Goal: Task Accomplishment & Management: Manage account settings

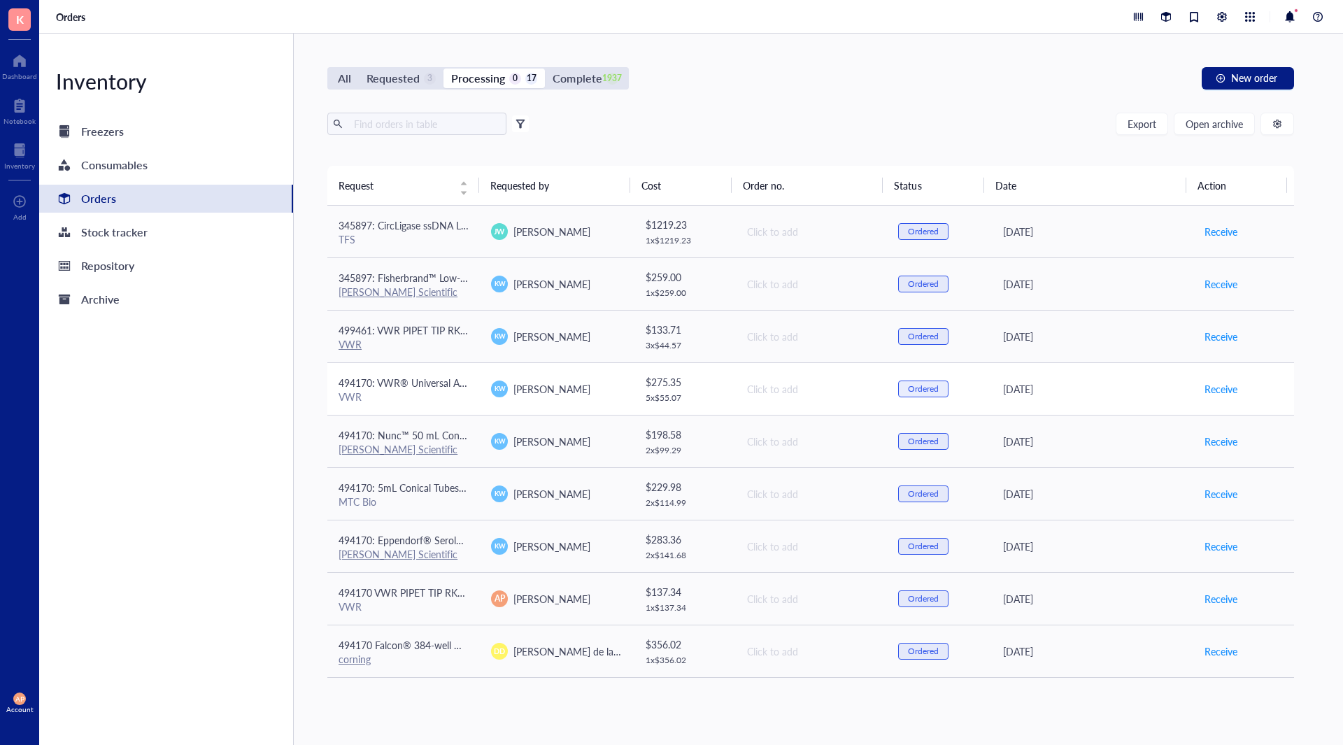
click at [449, 375] on span "494170: VWR® Universal Aerosol Filter Pipet Tips, Racked, Sterile, 100 - 1000 µl" at bounding box center [512, 382] width 349 height 14
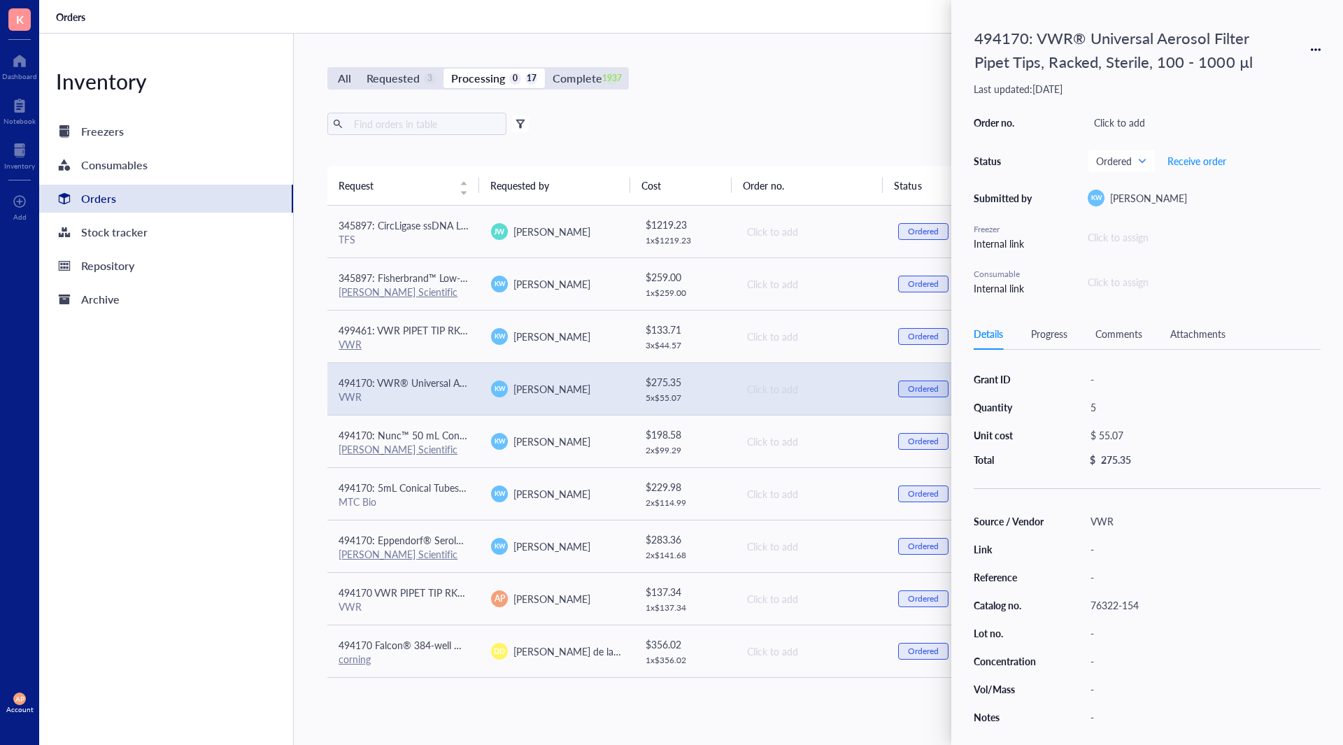
click at [1199, 323] on div "Details Progress Comments Attachments" at bounding box center [1146, 333] width 347 height 31
drag, startPoint x: 1197, startPoint y: 338, endPoint x: 1172, endPoint y: 336, distance: 25.3
click at [1182, 337] on div "Attachments" at bounding box center [1197, 333] width 55 height 15
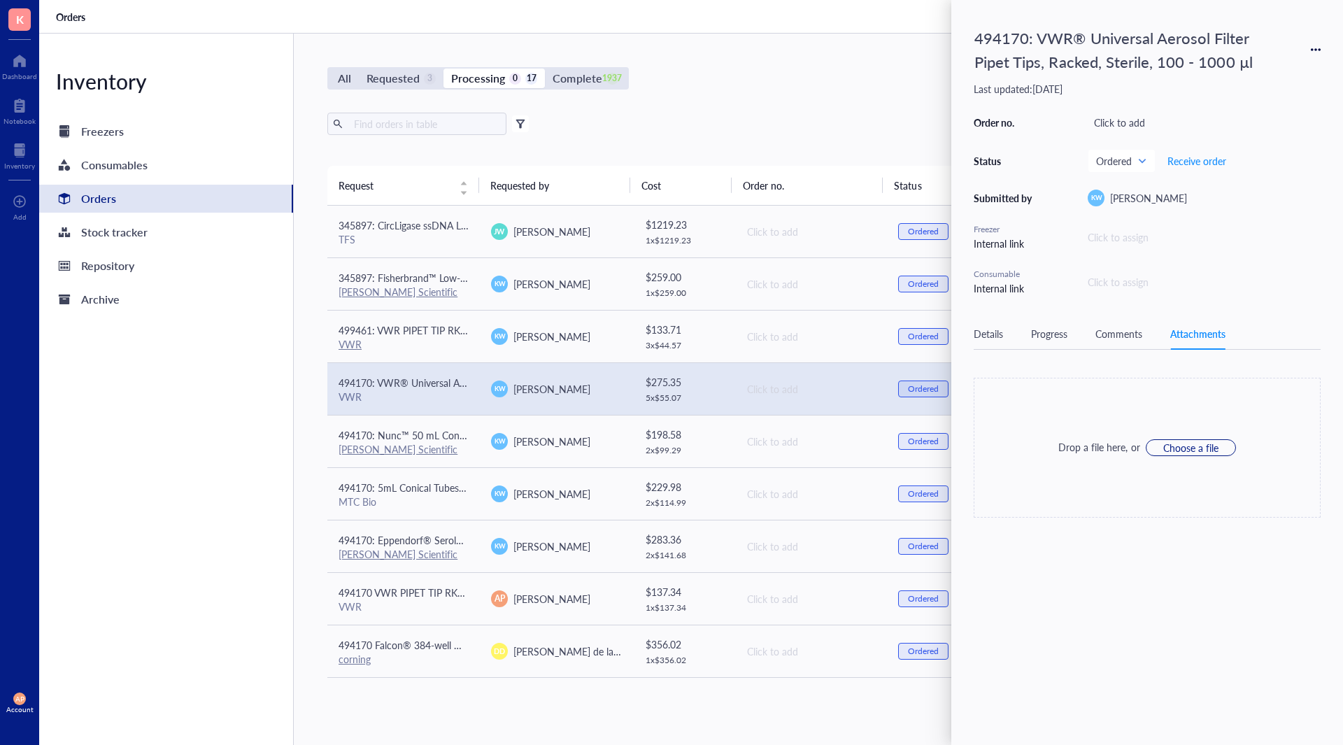
drag, startPoint x: 1134, startPoint y: 328, endPoint x: 1133, endPoint y: 349, distance: 21.0
click at [1133, 329] on div "Comments" at bounding box center [1118, 333] width 47 height 15
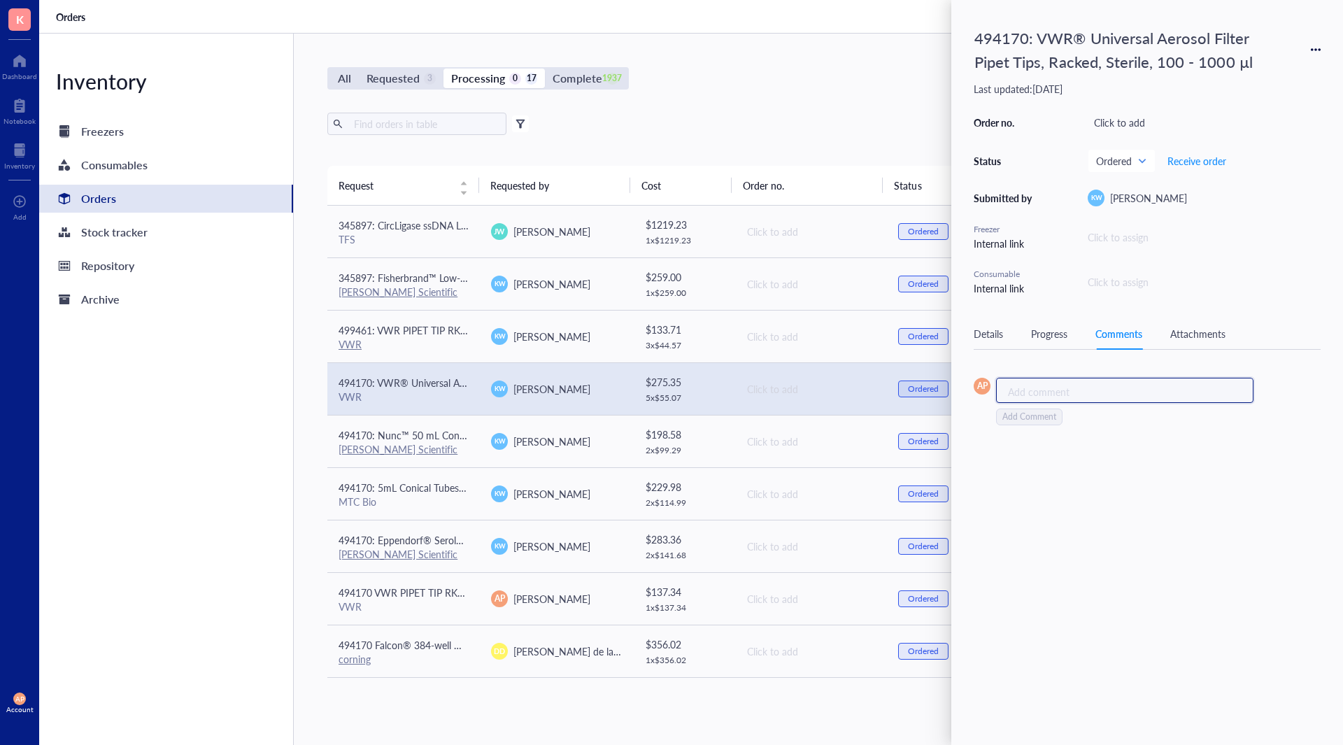
click at [1105, 383] on div "Add comment ﻿" at bounding box center [1124, 390] width 257 height 25
click at [424, 340] on div "VWR" at bounding box center [403, 344] width 130 height 13
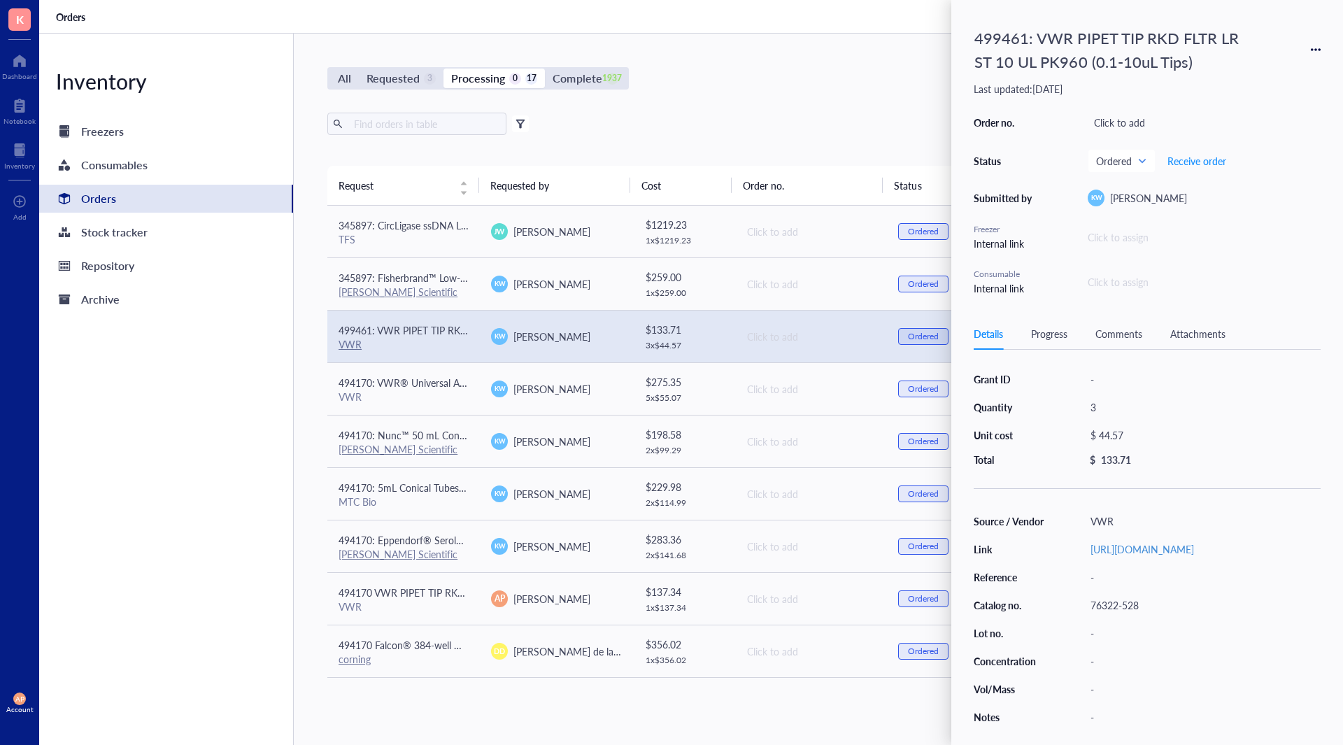
click at [1117, 330] on div "Comments" at bounding box center [1118, 333] width 47 height 15
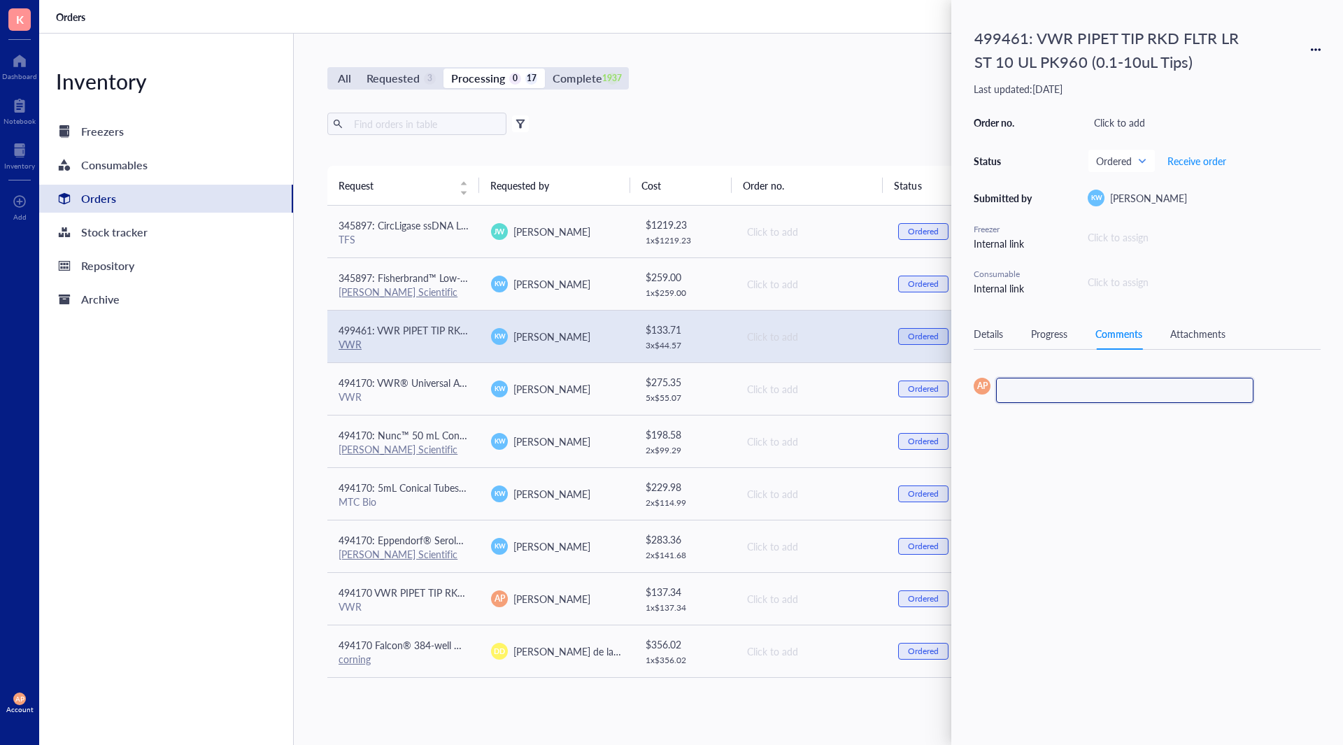
click at [1105, 392] on div "﻿" at bounding box center [1119, 391] width 222 height 14
click at [426, 279] on span "345897: Fisherbrand™ Low-Retention Microcentrifuge Tubes" at bounding box center [470, 278] width 264 height 14
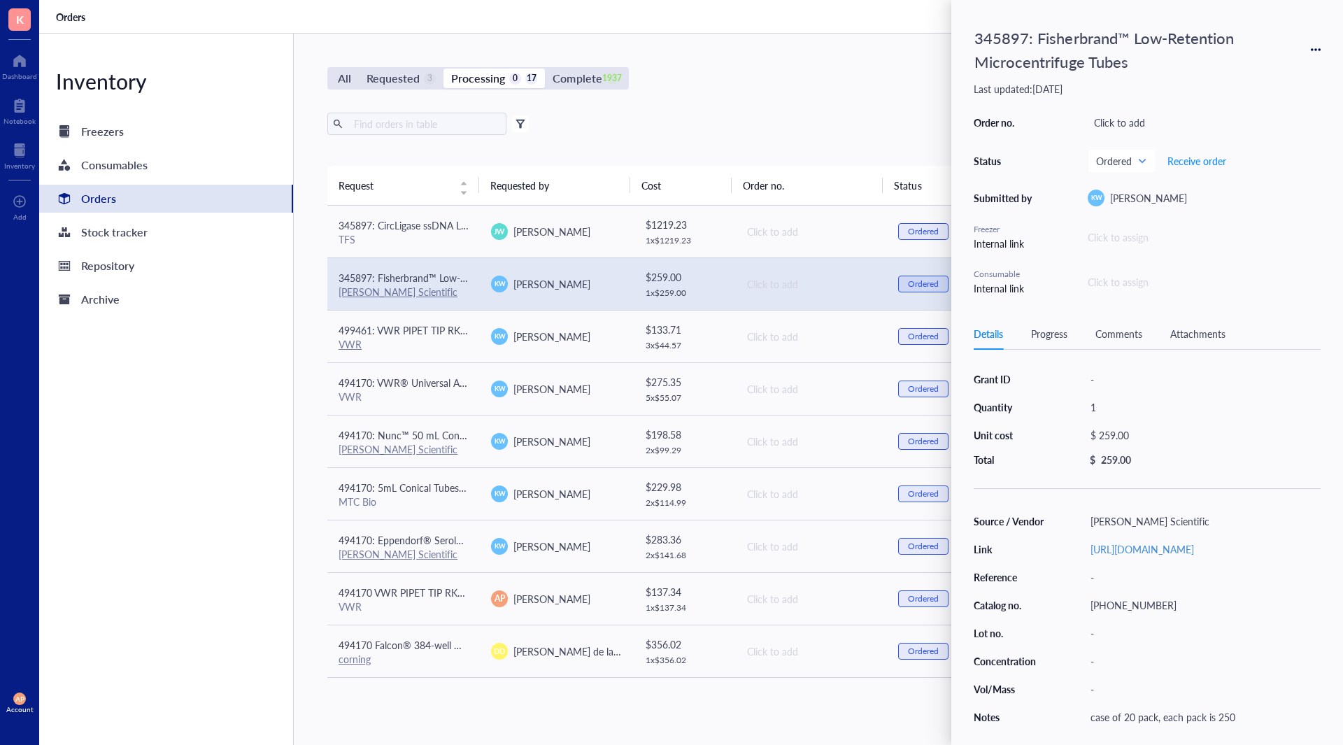
drag, startPoint x: 1126, startPoint y: 339, endPoint x: 1109, endPoint y: 338, distance: 17.5
click at [1122, 338] on div "Comments" at bounding box center [1118, 333] width 47 height 15
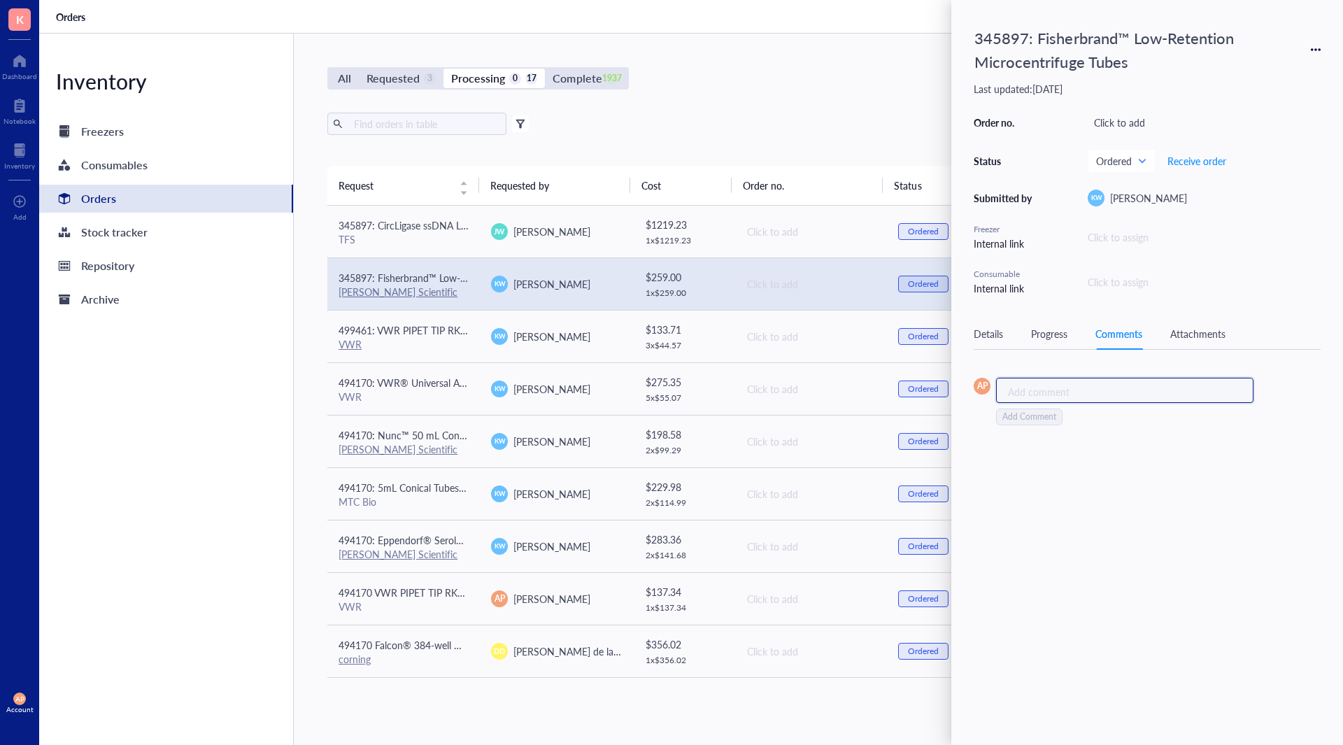
drag, startPoint x: 1098, startPoint y: 391, endPoint x: 1089, endPoint y: 392, distance: 9.1
click at [1098, 392] on div "Add comment ﻿" at bounding box center [1119, 391] width 222 height 14
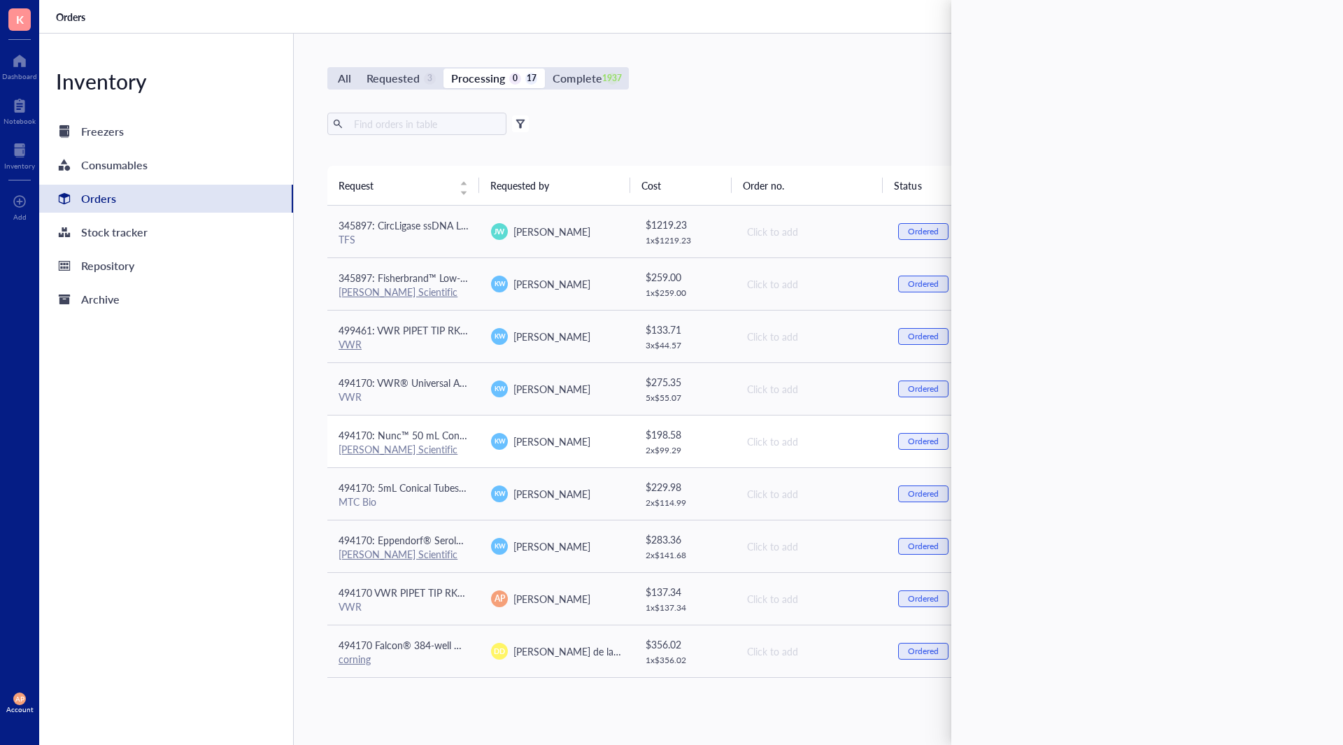
click at [449, 452] on div "[PERSON_NAME] Scientific" at bounding box center [403, 449] width 130 height 13
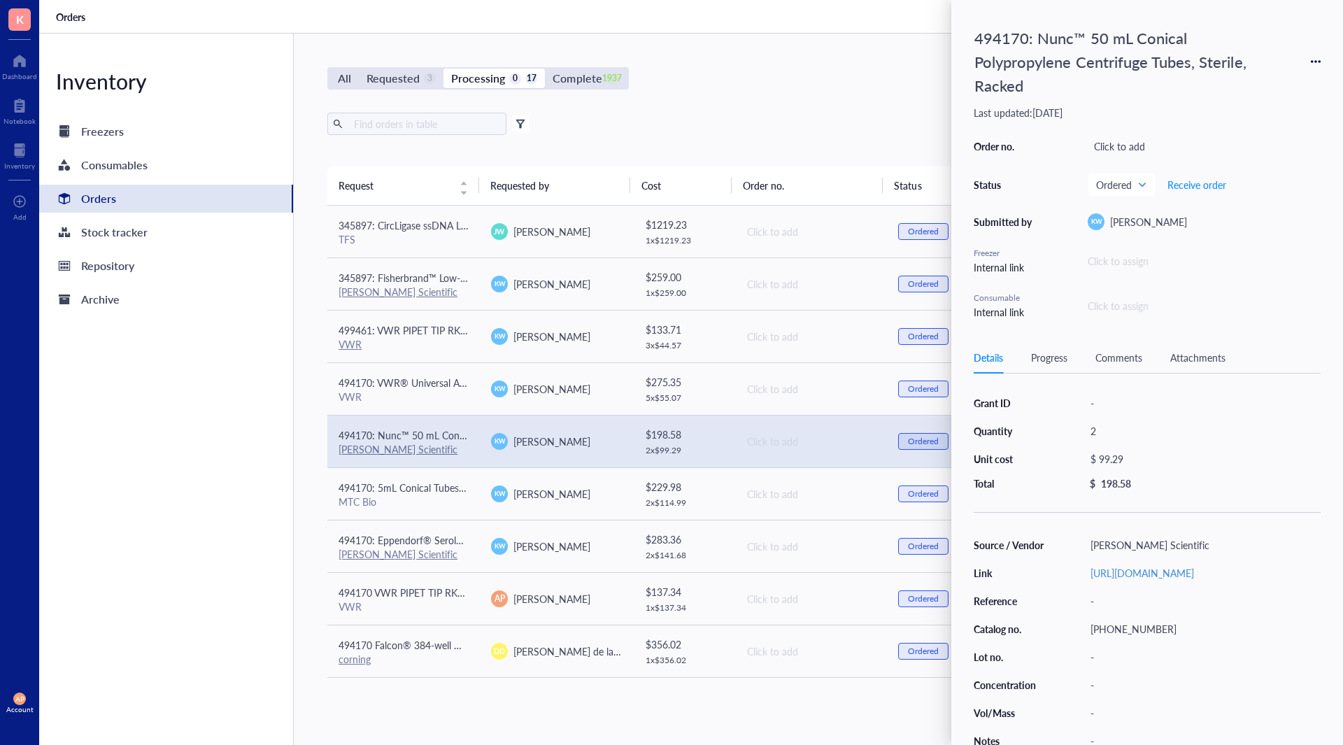
drag, startPoint x: 1124, startPoint y: 352, endPoint x: 1119, endPoint y: 389, distance: 38.1
click at [1123, 352] on div "Comments" at bounding box center [1118, 357] width 47 height 15
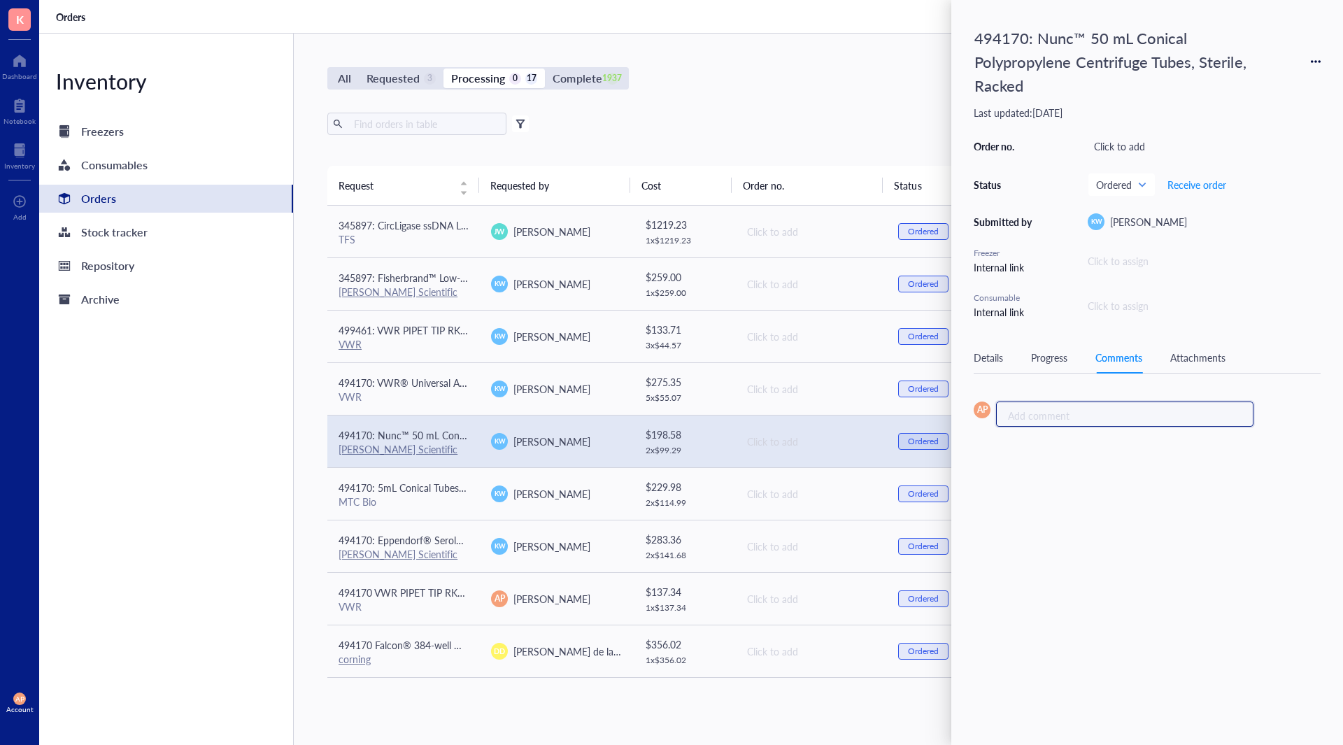
click at [1111, 410] on div "Add comment ﻿" at bounding box center [1119, 415] width 222 height 14
click at [443, 495] on div "MTC Bio" at bounding box center [403, 501] width 130 height 13
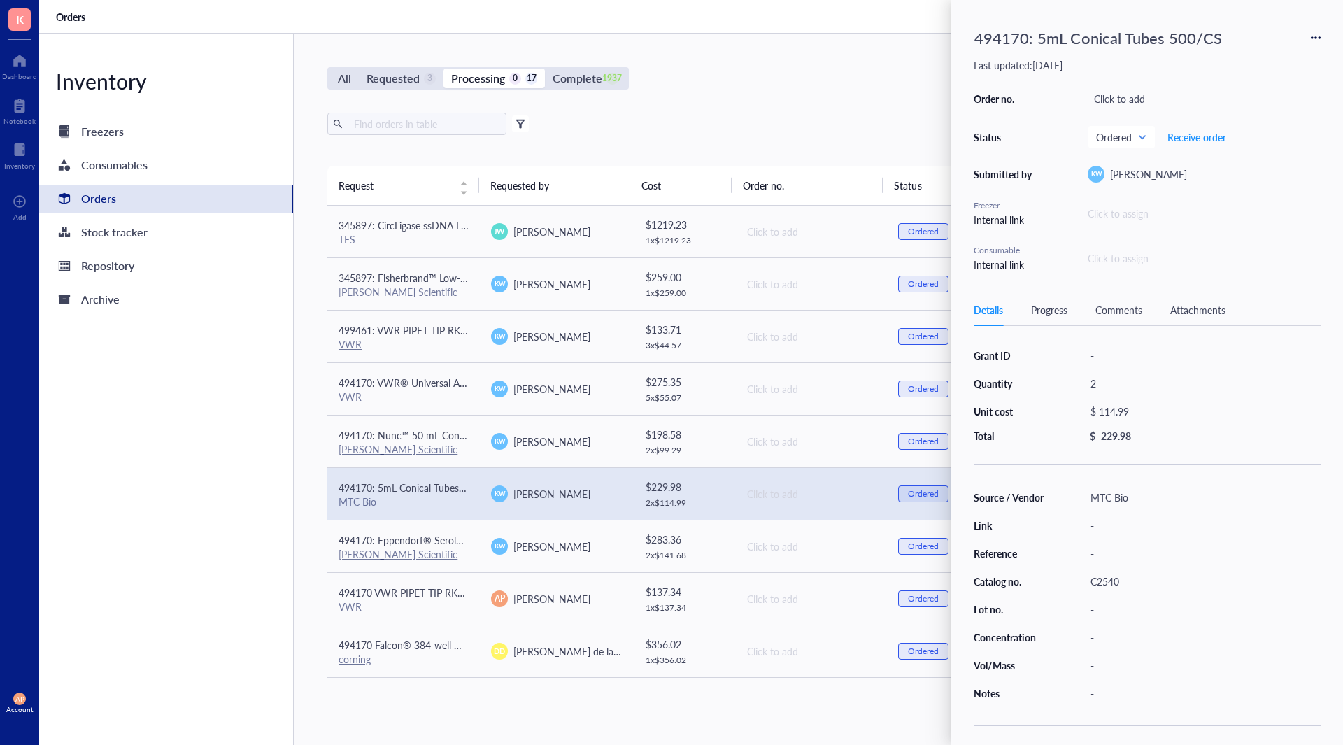
click at [1145, 310] on div "Details Progress Comments Attachments" at bounding box center [1146, 309] width 347 height 31
click at [1131, 319] on div "Details Progress Comments Attachments" at bounding box center [1146, 309] width 347 height 31
click at [1116, 310] on div "Comments" at bounding box center [1118, 309] width 47 height 15
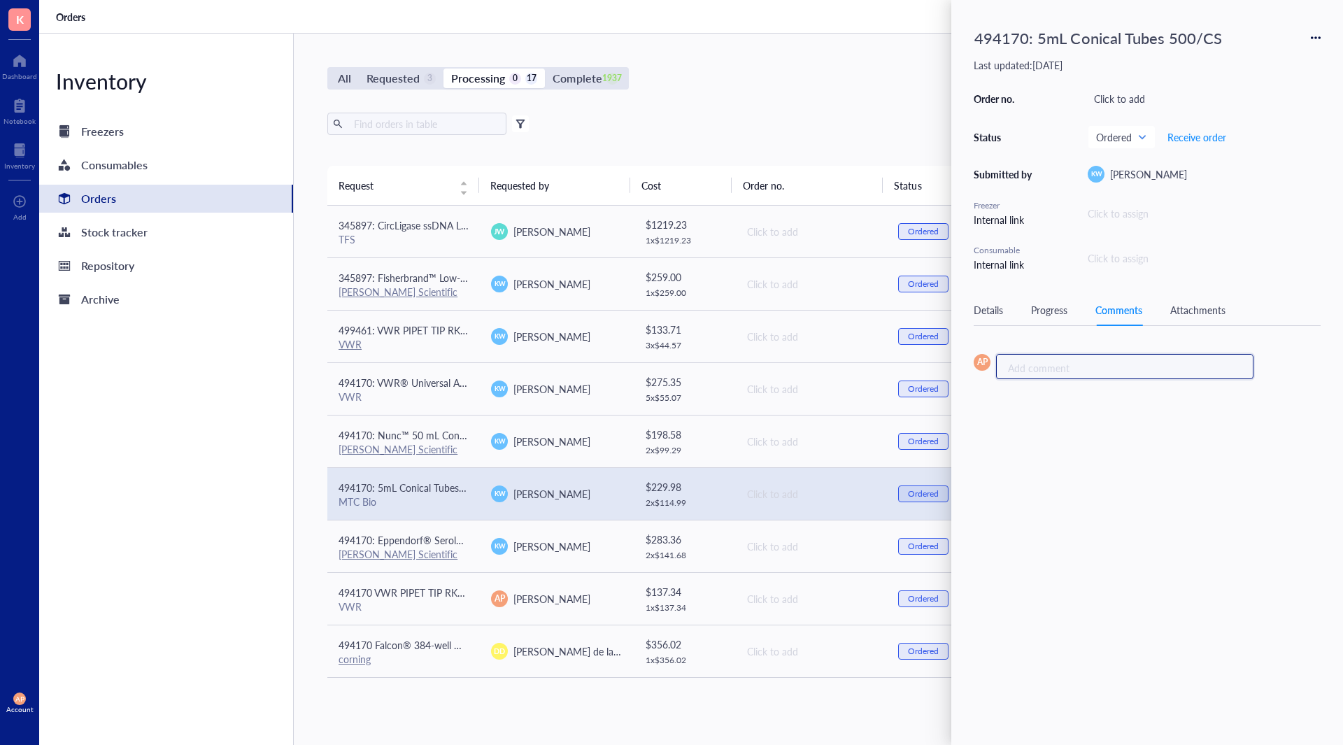
drag, startPoint x: 1101, startPoint y: 362, endPoint x: 1094, endPoint y: 381, distance: 21.0
click at [1101, 363] on div "Add comment ﻿" at bounding box center [1119, 367] width 222 height 14
click at [427, 548] on div "[PERSON_NAME] Scientific" at bounding box center [403, 553] width 130 height 13
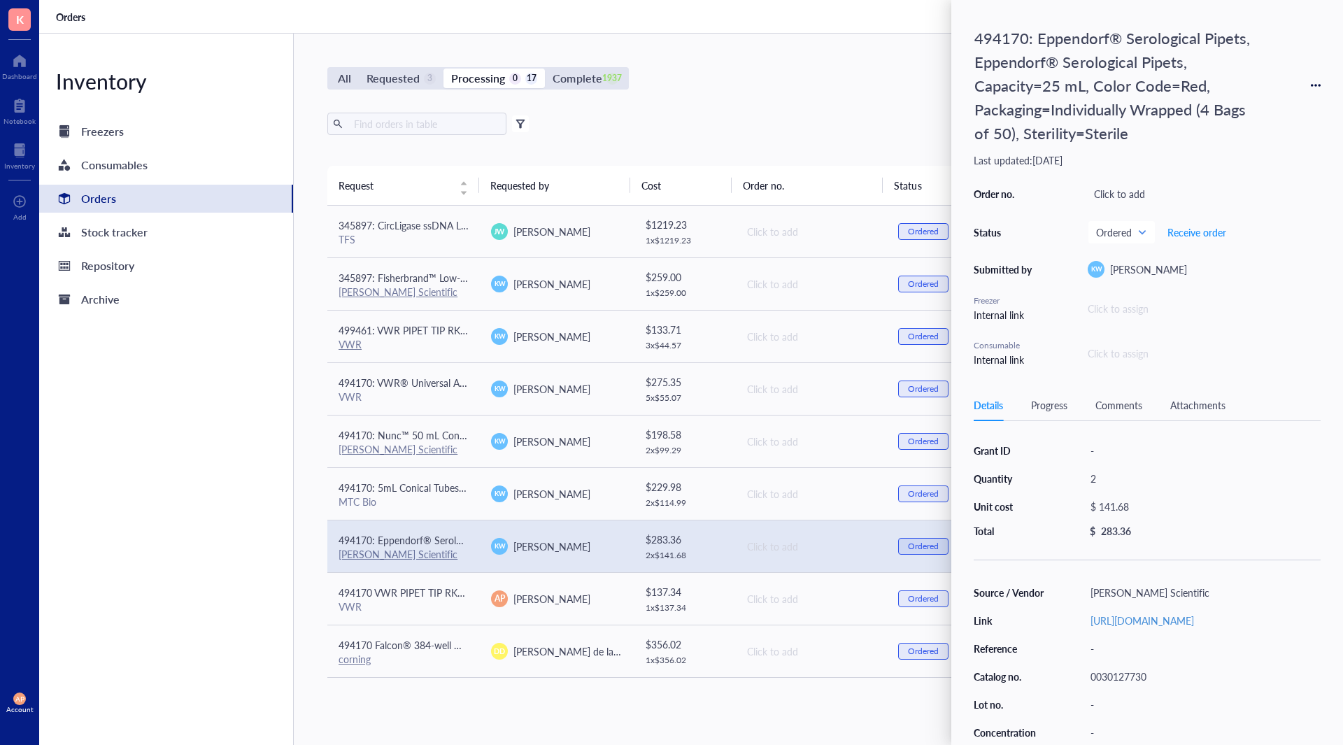
click at [1120, 399] on div "Comments" at bounding box center [1118, 404] width 47 height 15
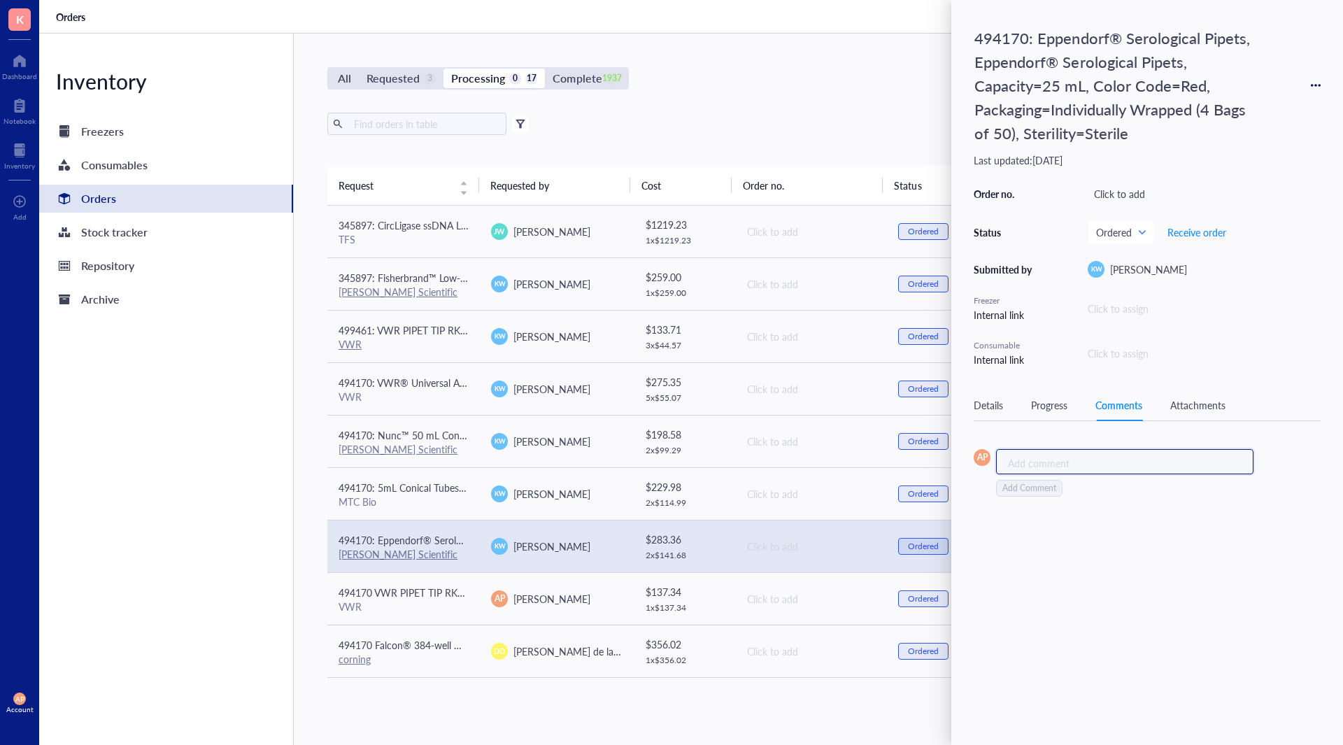
click at [1073, 472] on div "Add comment ﻿" at bounding box center [1124, 461] width 257 height 25
drag, startPoint x: 88, startPoint y: 483, endPoint x: 114, endPoint y: 462, distance: 33.3
click at [90, 482] on div "Inventory Freezers Consumables Orders Stock tracker Repository Archive" at bounding box center [166, 389] width 255 height 711
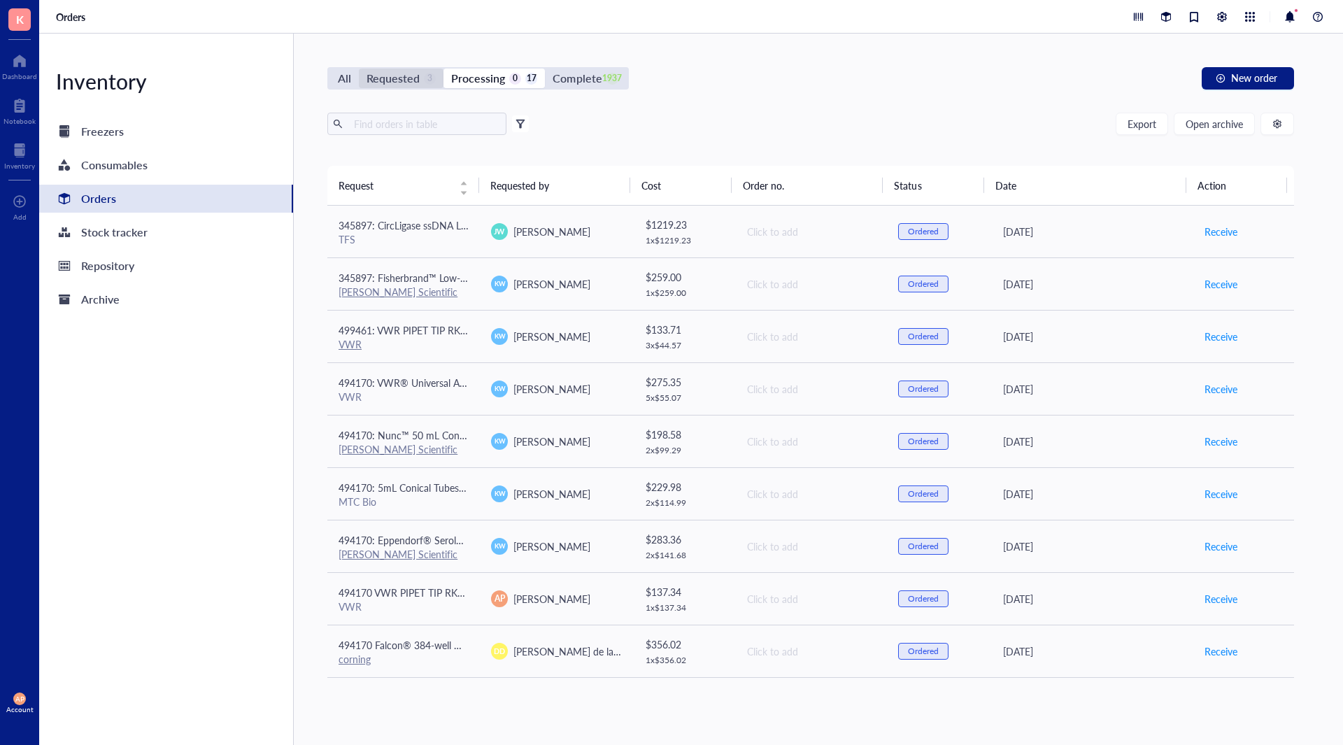
click at [410, 78] on div "Requested" at bounding box center [392, 79] width 53 height 20
click at [359, 69] on input "Requested 3" at bounding box center [359, 69] width 0 height 0
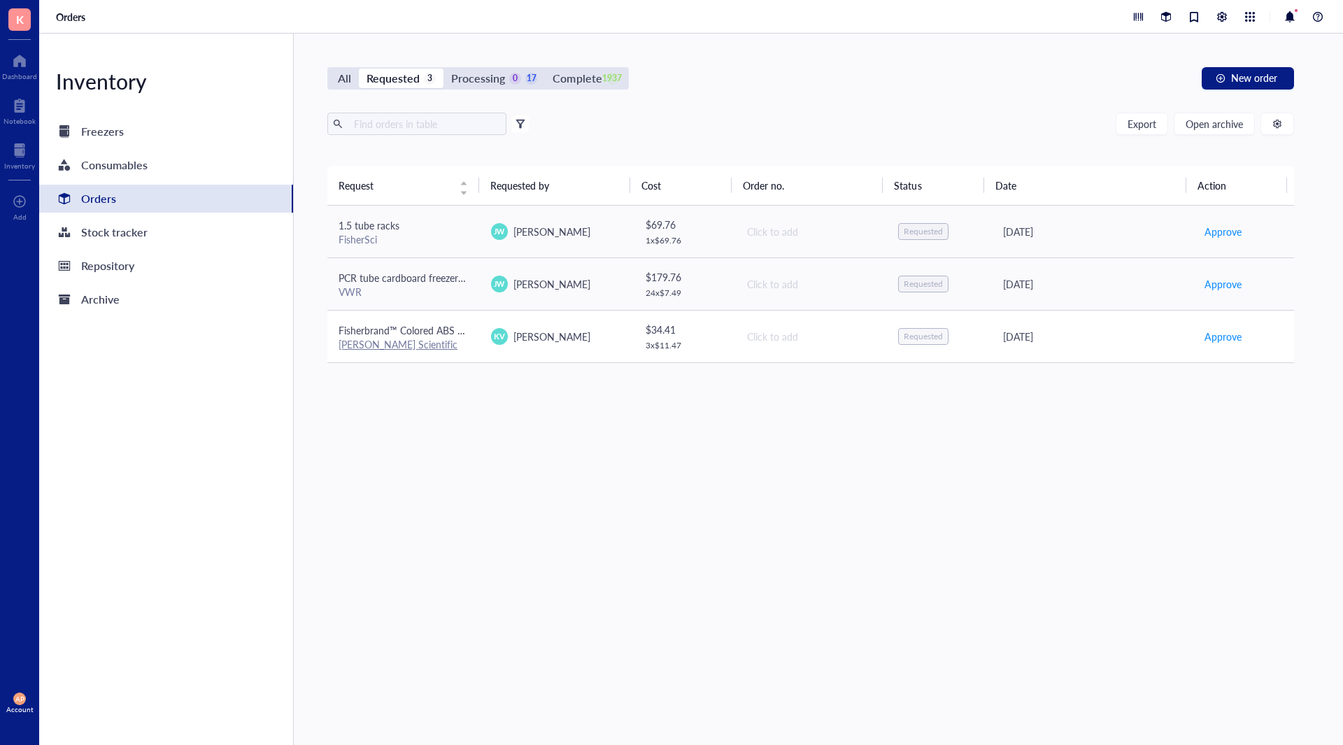
click at [1120, 334] on div "[DATE]" at bounding box center [1092, 336] width 178 height 15
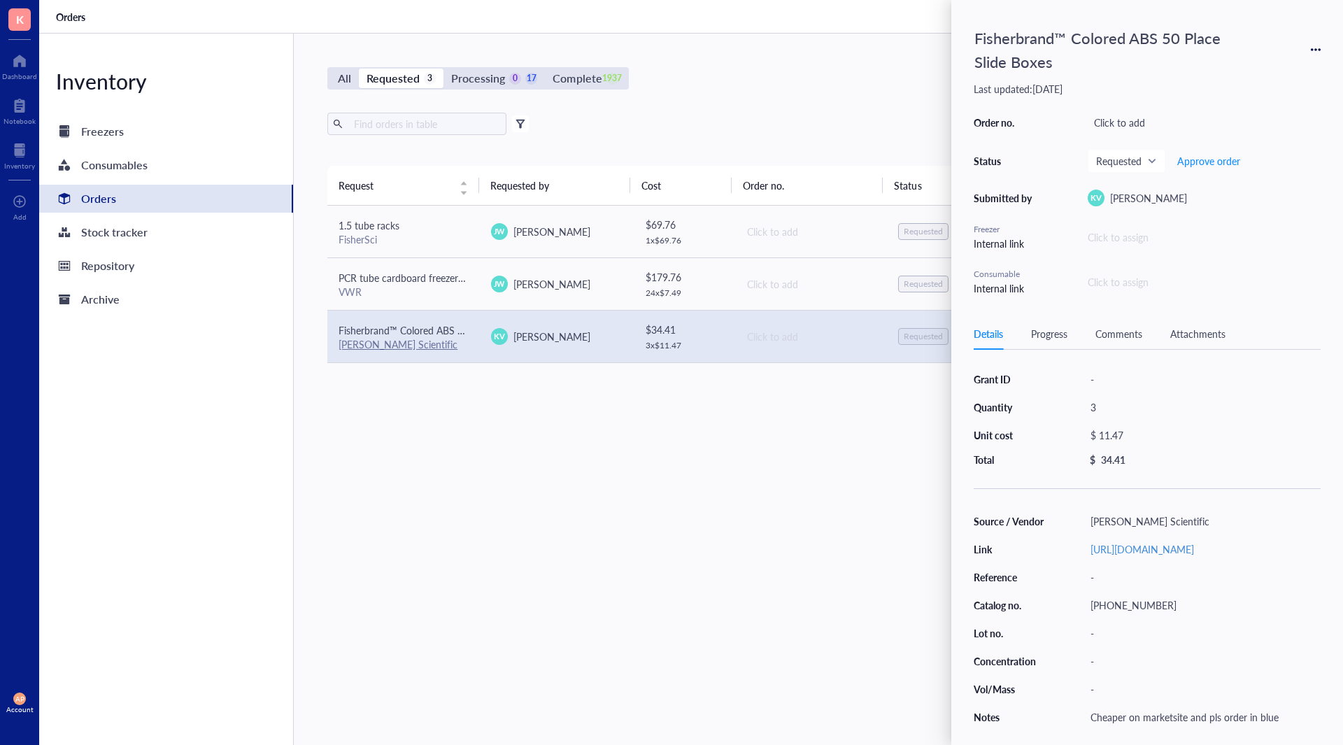
click at [1321, 41] on div "Fisherbrand™ Colored ABS 50 Place Slide Boxes Last updated: [DATE] Order no. Cl…" at bounding box center [1147, 372] width 392 height 745
click at [1322, 49] on div "Fisherbrand™ Colored ABS 50 Place Slide Boxes Last updated: [DATE] Order no. Cl…" at bounding box center [1147, 372] width 392 height 745
click at [1317, 50] on icon at bounding box center [1315, 50] width 10 height 10
click at [1262, 152] on span "Delete" at bounding box center [1266, 159] width 88 height 15
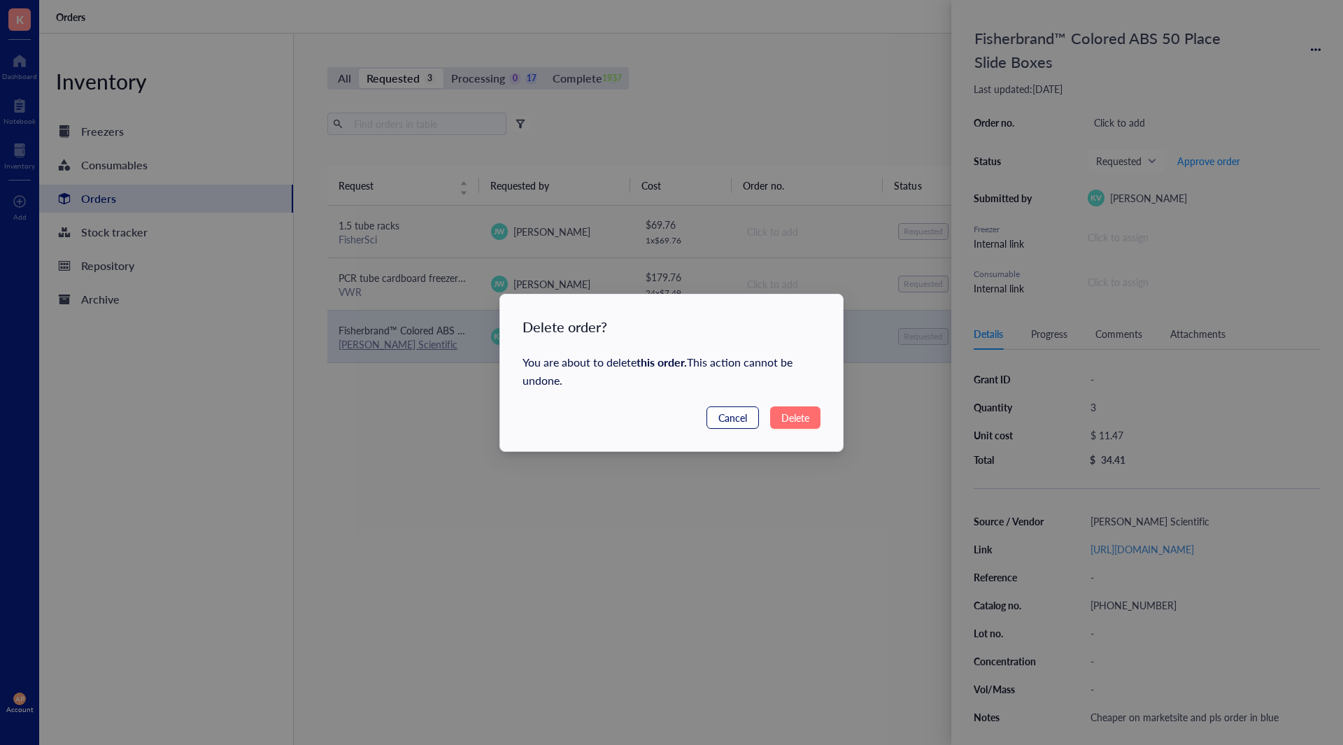
click at [734, 426] on button "Cancel" at bounding box center [732, 417] width 52 height 22
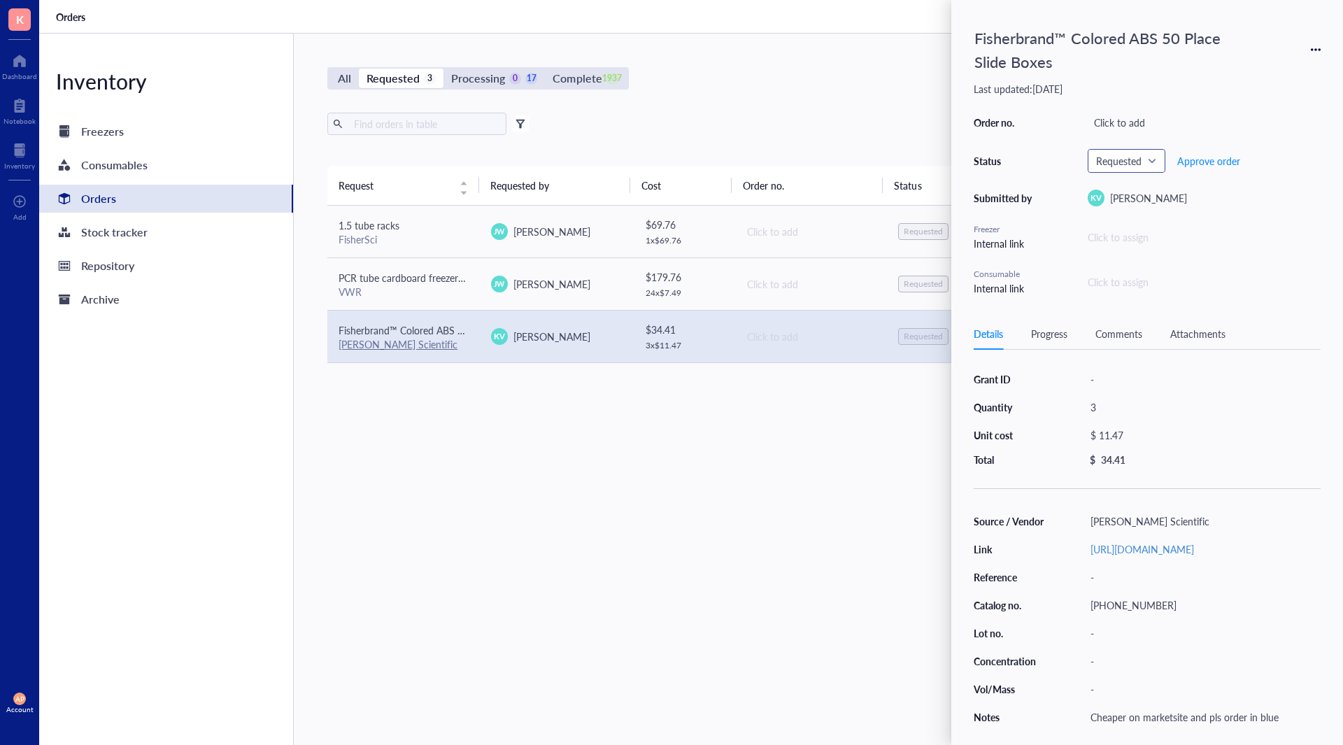
click at [1159, 158] on div "Requested" at bounding box center [1126, 161] width 76 height 22
click at [1154, 347] on div "Denied" at bounding box center [1152, 342] width 112 height 15
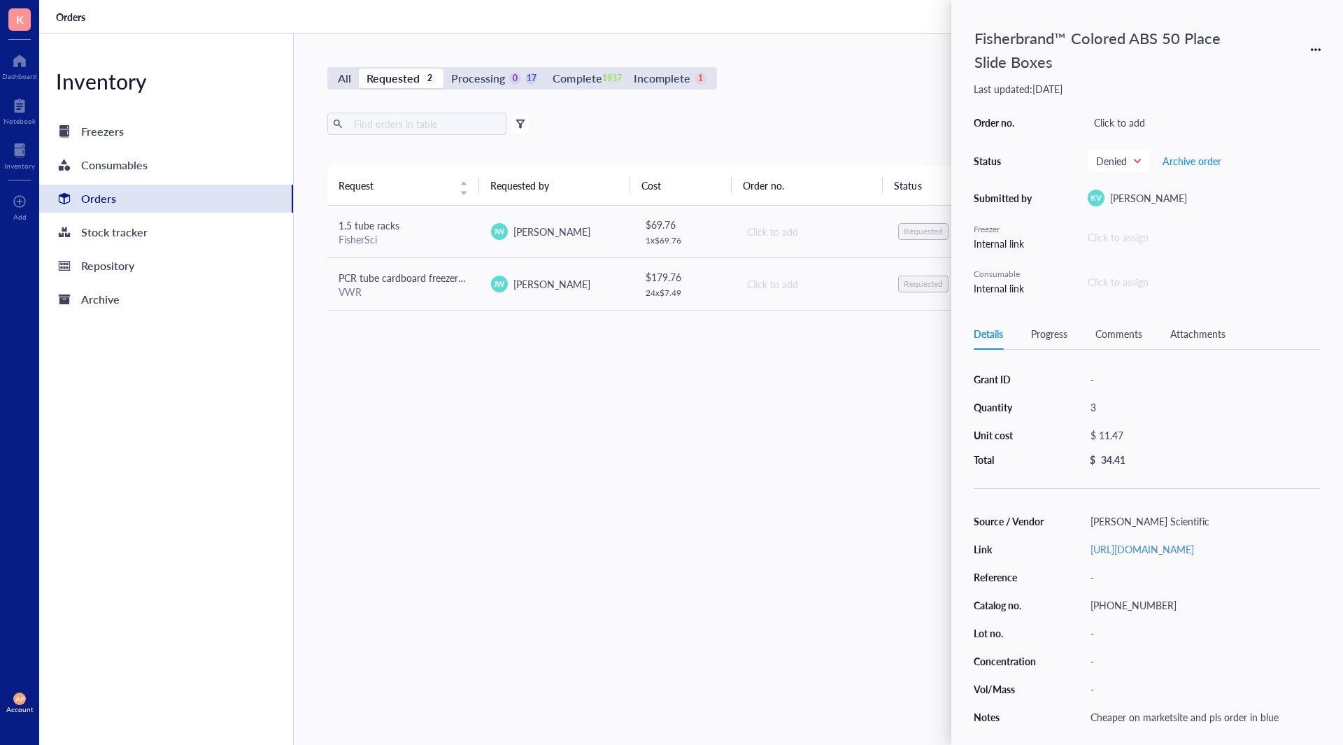
click at [535, 482] on div "Request Requested by Cost Order no. Status Date Action 1.5 tube racks FisherSci…" at bounding box center [810, 422] width 966 height 513
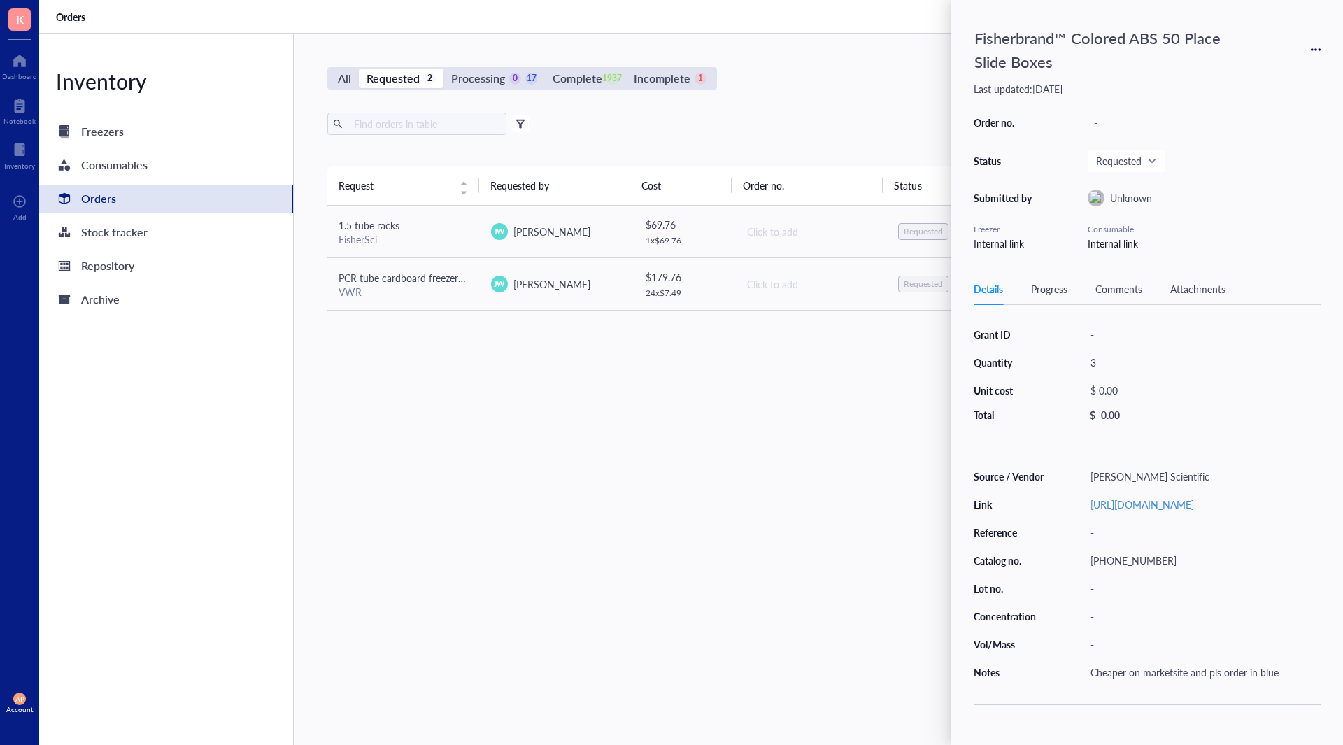
click at [771, 88] on div "All Requested 2 Processing 0 17 Complete 1937 Incomplete 1 New order" at bounding box center [810, 78] width 966 height 22
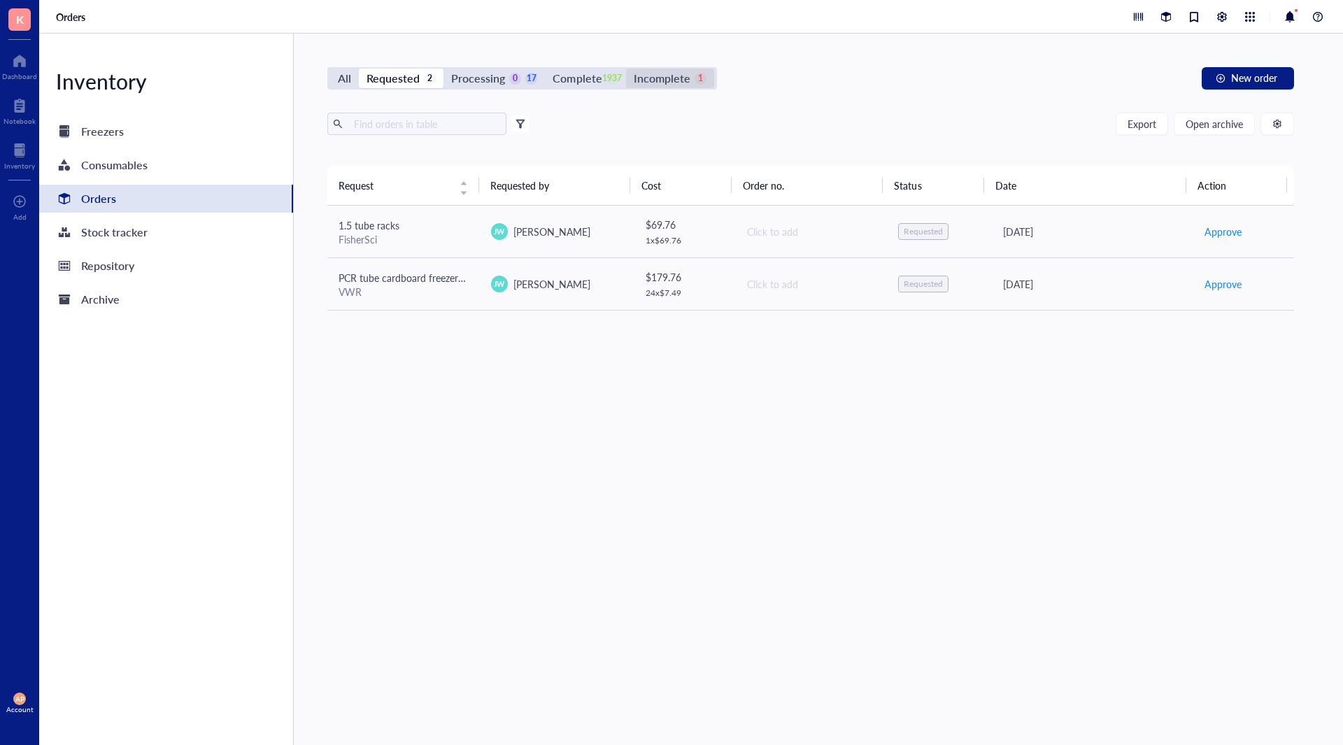
click at [684, 85] on div "Incomplete" at bounding box center [662, 79] width 57 height 20
click at [626, 69] on input "Incomplete 1" at bounding box center [626, 69] width 0 height 0
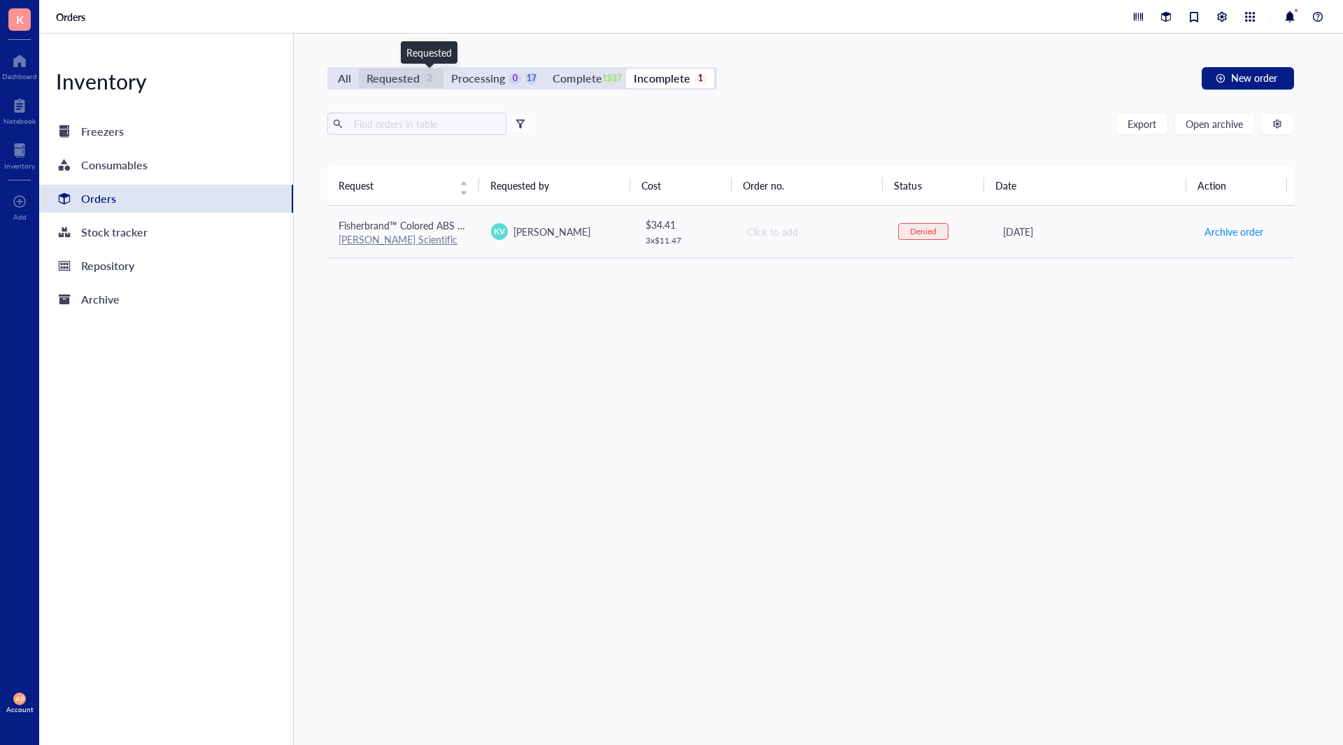
click at [427, 81] on div "2" at bounding box center [430, 79] width 12 height 12
click at [359, 69] on input "Requested 2" at bounding box center [359, 69] width 0 height 0
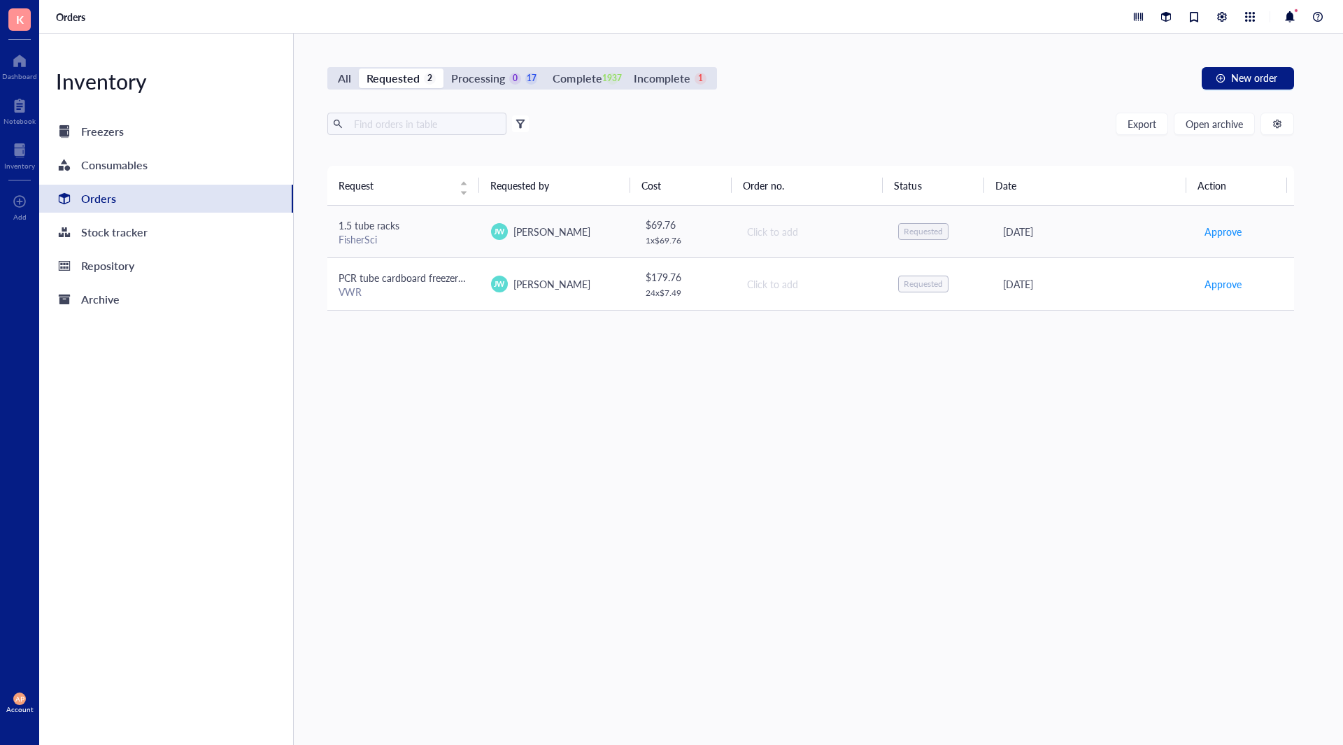
click at [408, 304] on td "PCR tube cardboard freezer boxes VWR" at bounding box center [403, 283] width 152 height 52
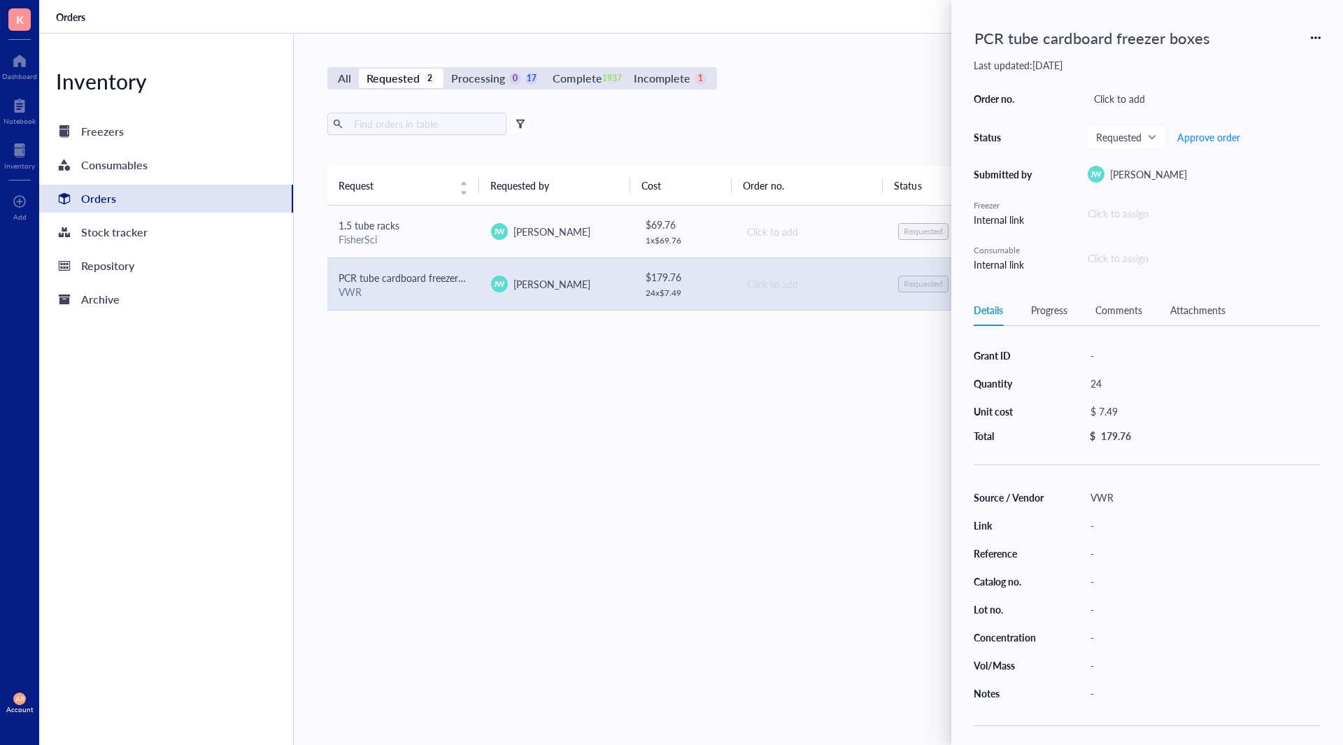
click at [1109, 566] on div "Source / Vendor VWR Link - Reference - Catalog no. - Lot no. - Concentration - …" at bounding box center [1146, 594] width 347 height 215
drag, startPoint x: 667, startPoint y: 485, endPoint x: 681, endPoint y: 473, distance: 18.8
click at [667, 484] on div "Request Requested by Cost Order no. Status Date Action 1.5 tube racks FisherSci…" at bounding box center [810, 422] width 966 height 513
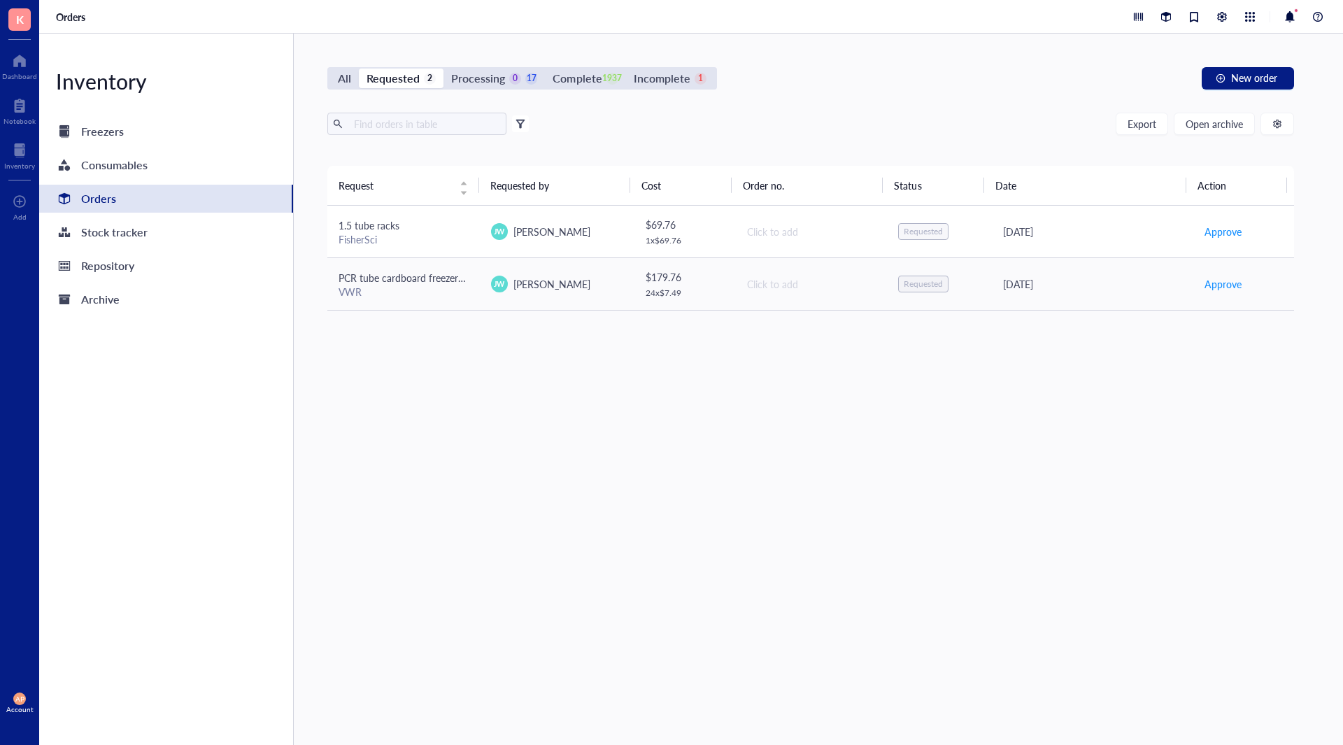
click at [385, 224] on span "1.5 tube racks" at bounding box center [368, 225] width 61 height 14
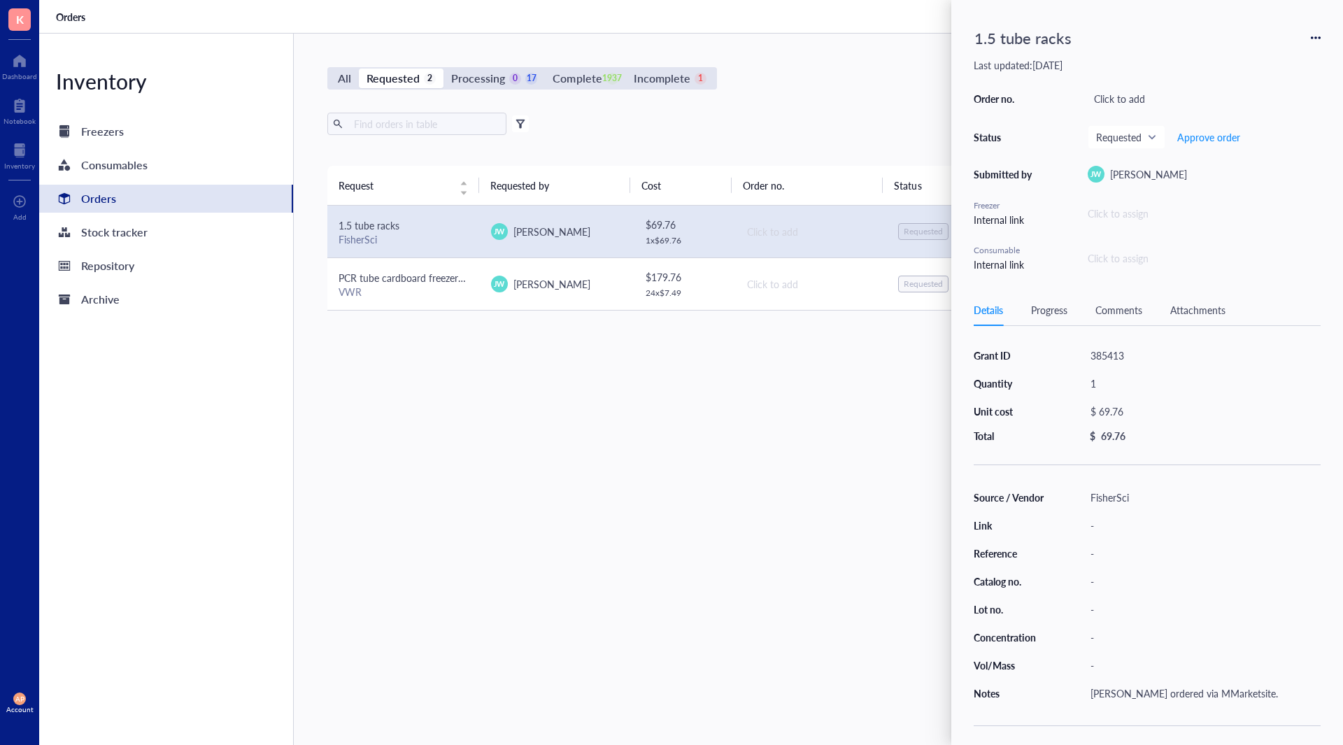
click at [401, 290] on div "VWR" at bounding box center [403, 291] width 130 height 13
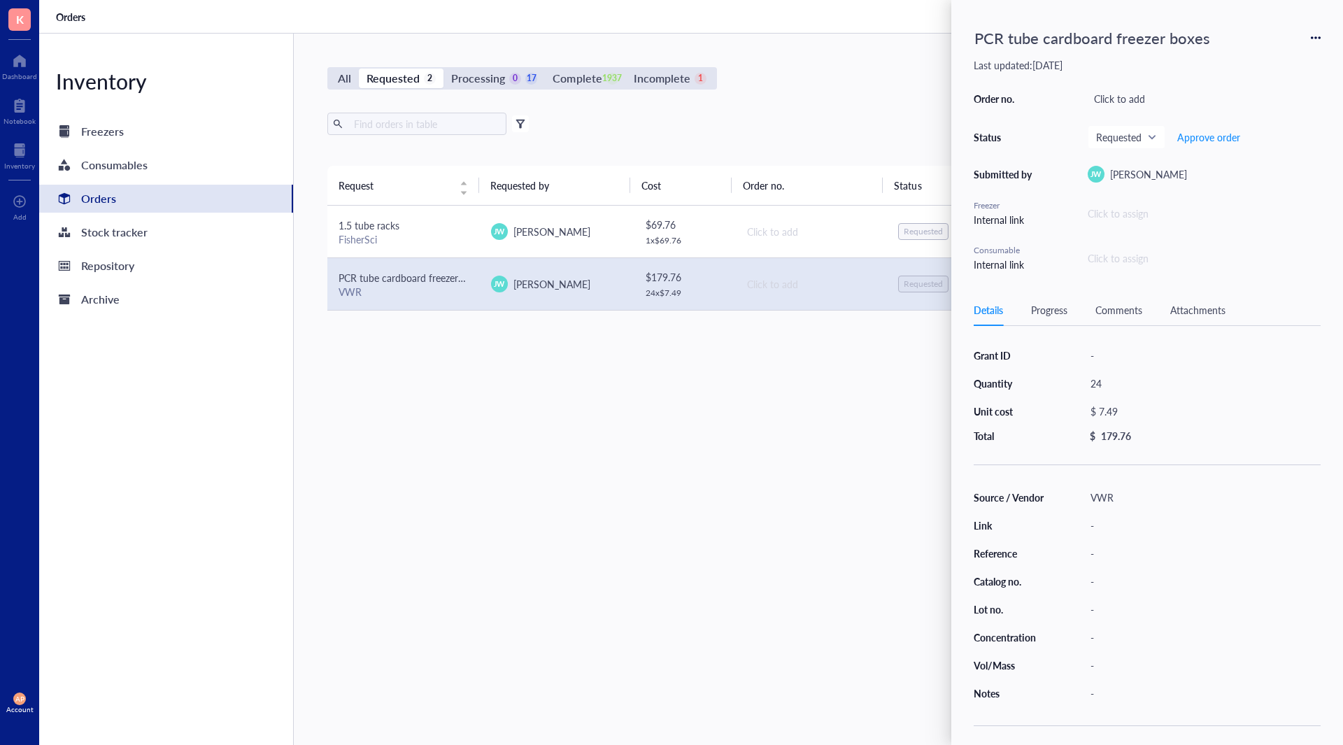
click at [379, 240] on div "FisherSci" at bounding box center [403, 239] width 130 height 13
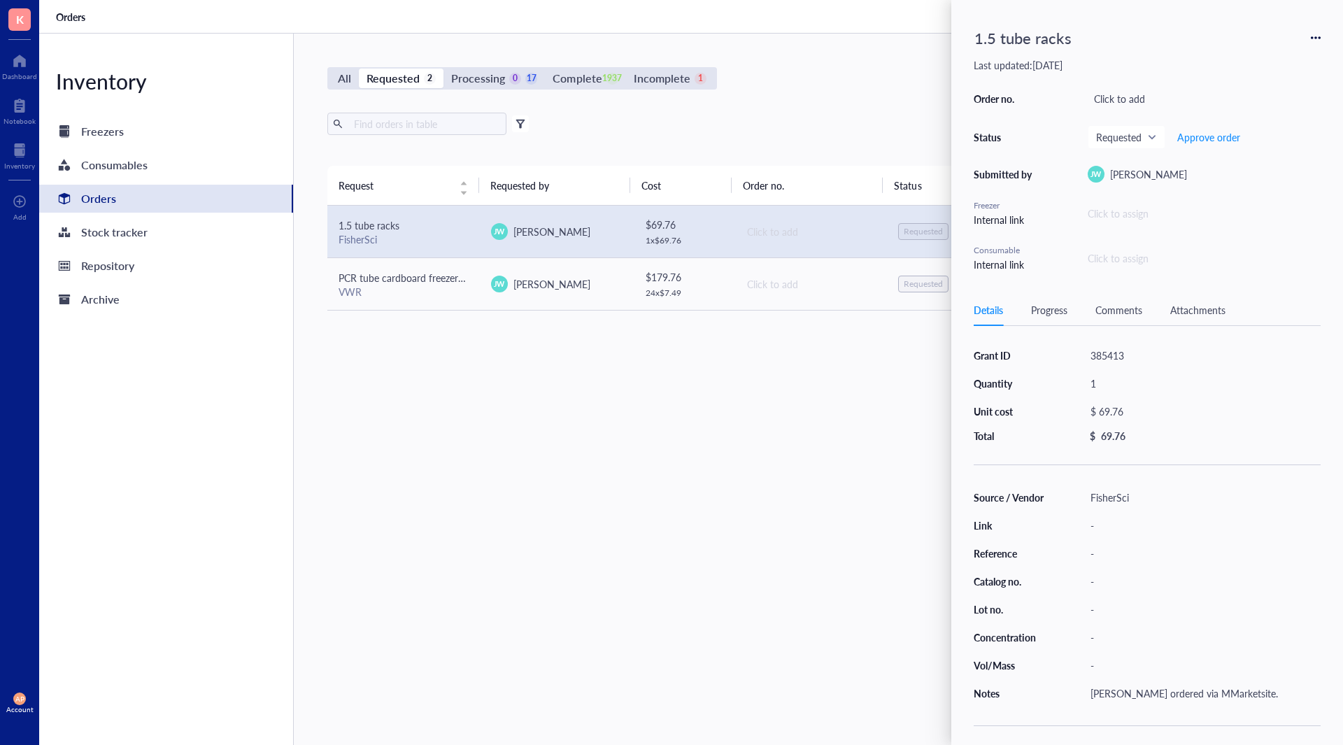
click at [1116, 343] on div "Grant ID 385413 Quantity 1 Unit cost $ 69.76 Total $ 69.76 Source / Vendor Fish…" at bounding box center [1146, 546] width 347 height 406
click at [1129, 356] on div "385413" at bounding box center [1202, 355] width 236 height 20
click at [1235, 547] on div "-" at bounding box center [1202, 553] width 236 height 20
click at [438, 288] on div "VWR" at bounding box center [403, 291] width 130 height 13
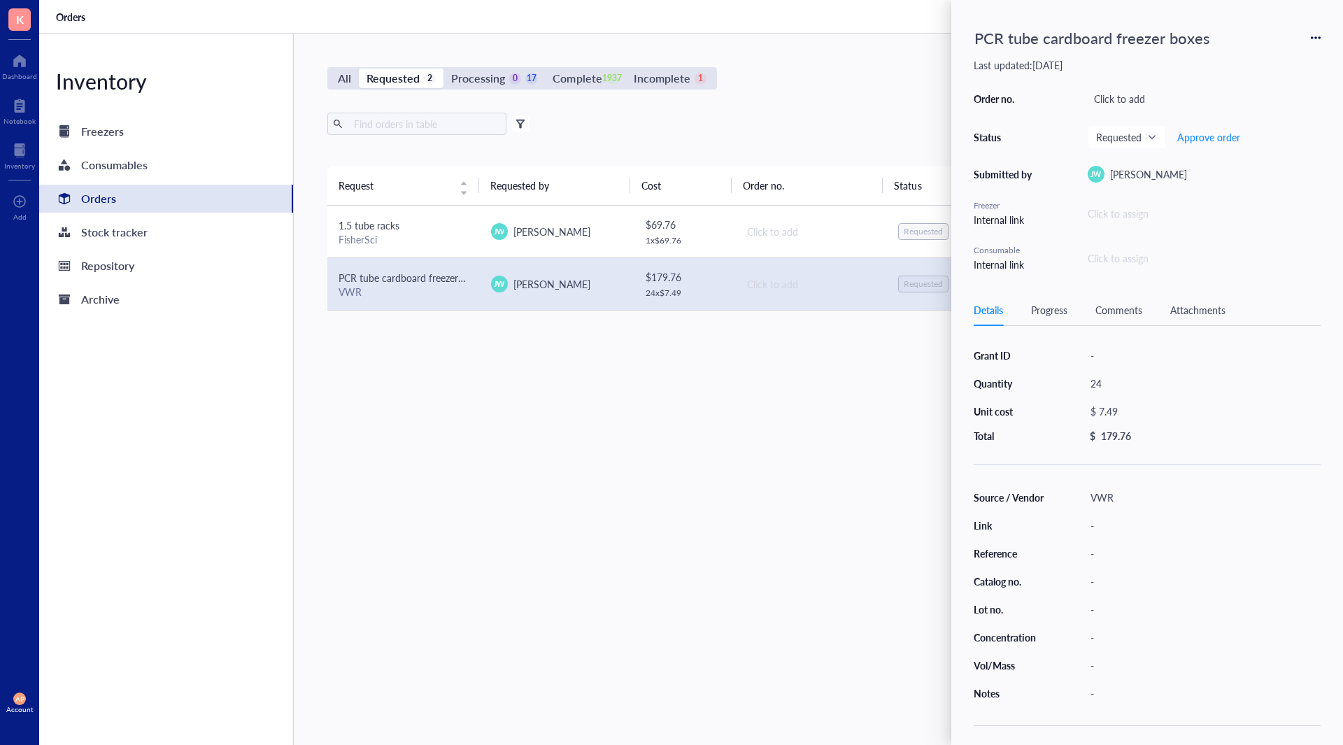
click at [438, 228] on div "1.5 tube racks" at bounding box center [403, 224] width 130 height 15
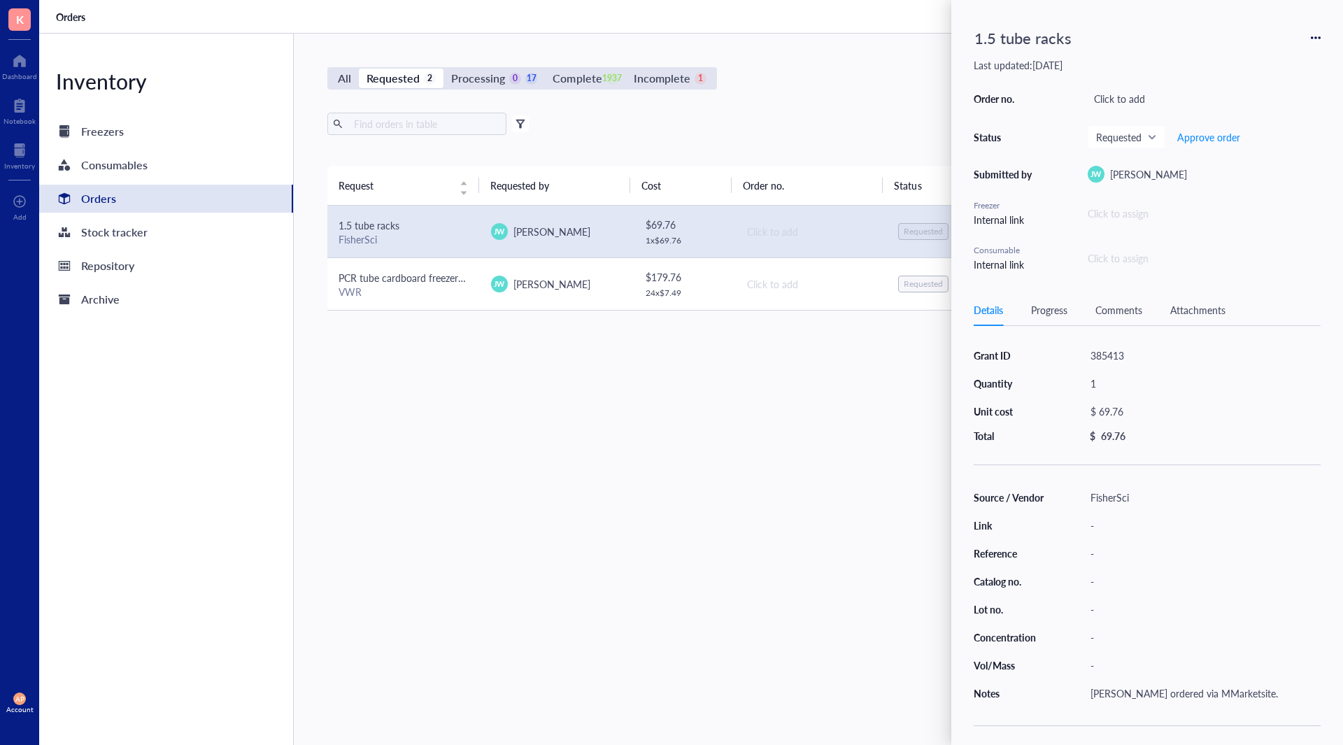
click at [429, 301] on td "PCR tube cardboard freezer boxes VWR" at bounding box center [403, 283] width 152 height 52
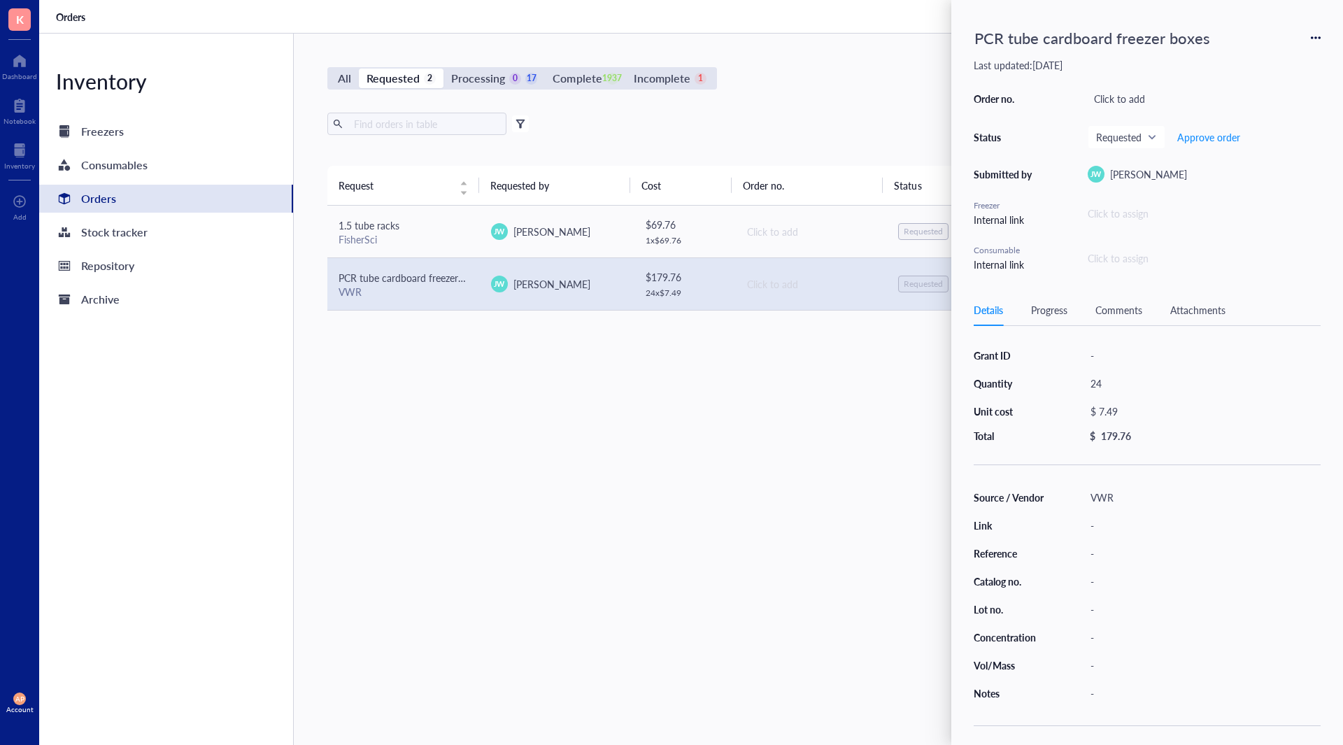
click at [1055, 41] on div "PCR tube cardboard freezer boxes" at bounding box center [1092, 37] width 248 height 31
click at [413, 247] on td "1.5 tube racks FisherSci" at bounding box center [403, 232] width 152 height 52
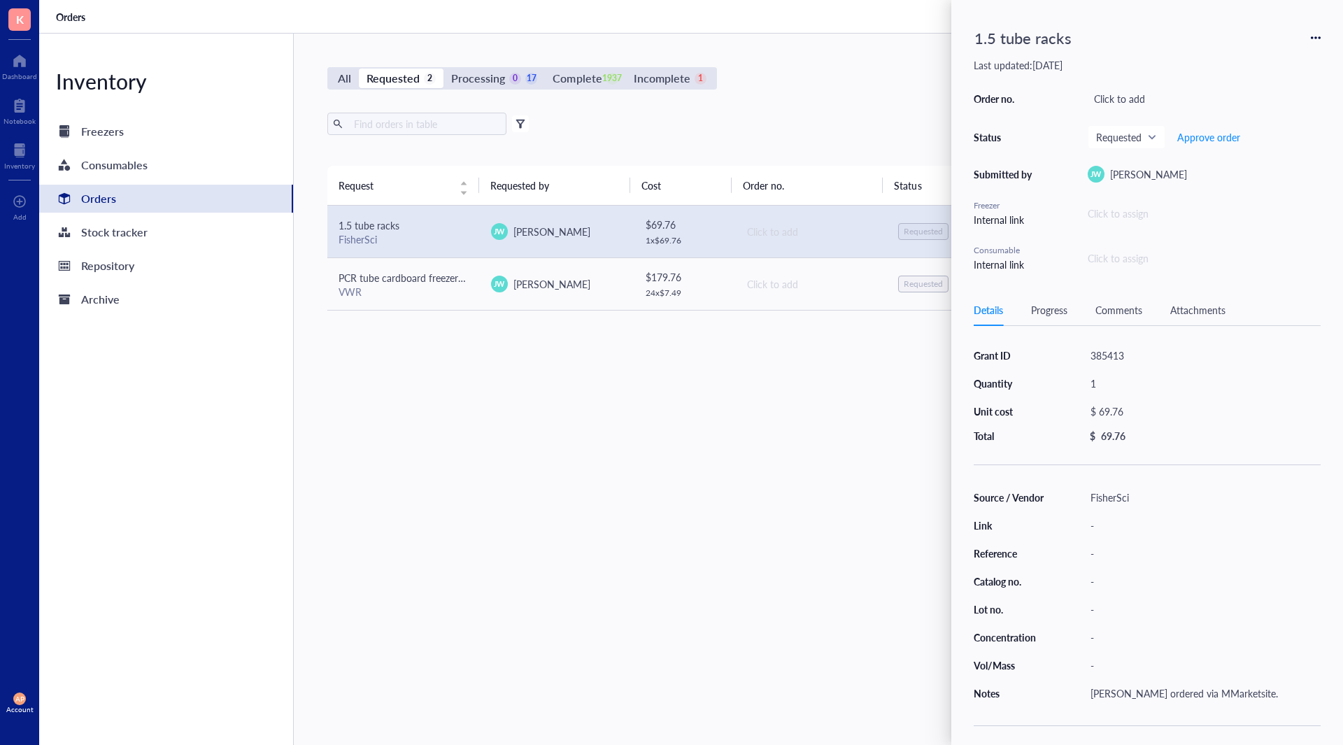
drag, startPoint x: 684, startPoint y: 587, endPoint x: 709, endPoint y: 575, distance: 27.8
click at [684, 584] on div "Request Requested by Cost Order no. Status Date Action 1.5 tube racks FisherSci…" at bounding box center [810, 422] width 966 height 513
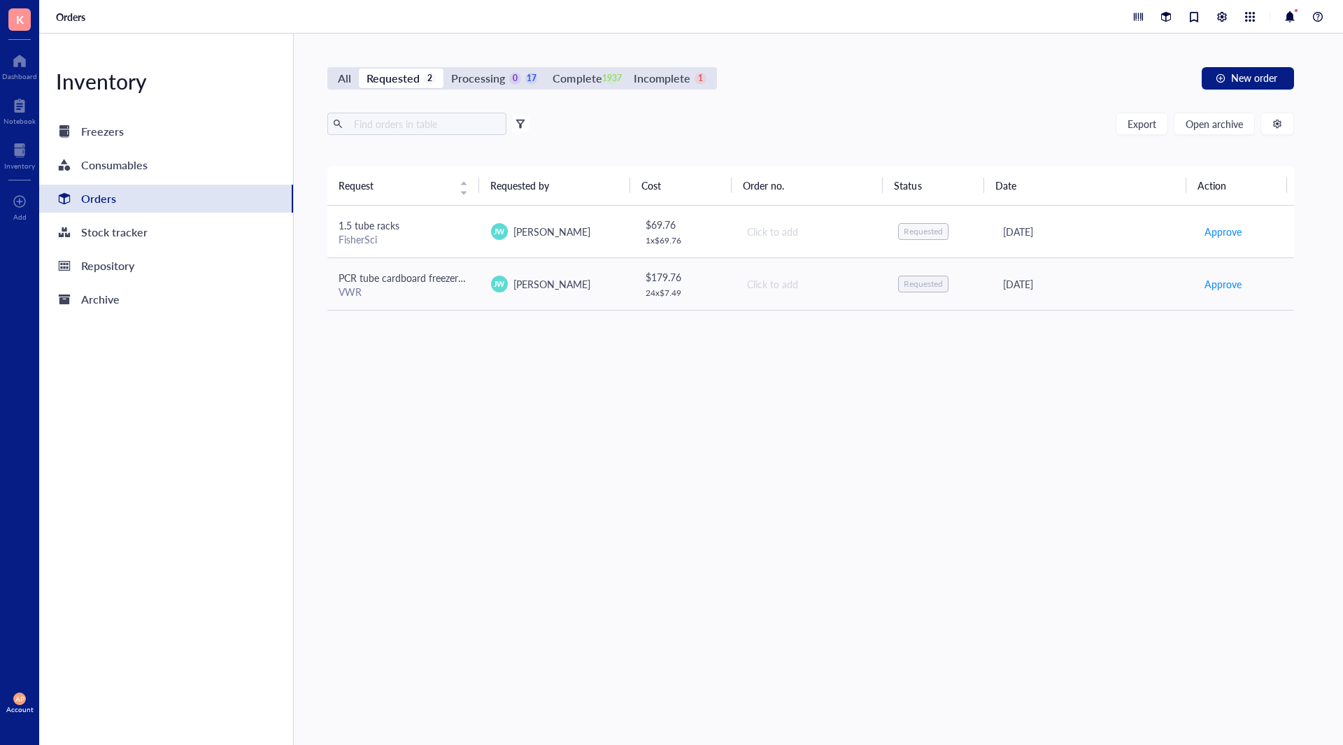
click at [352, 216] on td "1.5 tube racks FisherSci" at bounding box center [403, 232] width 152 height 52
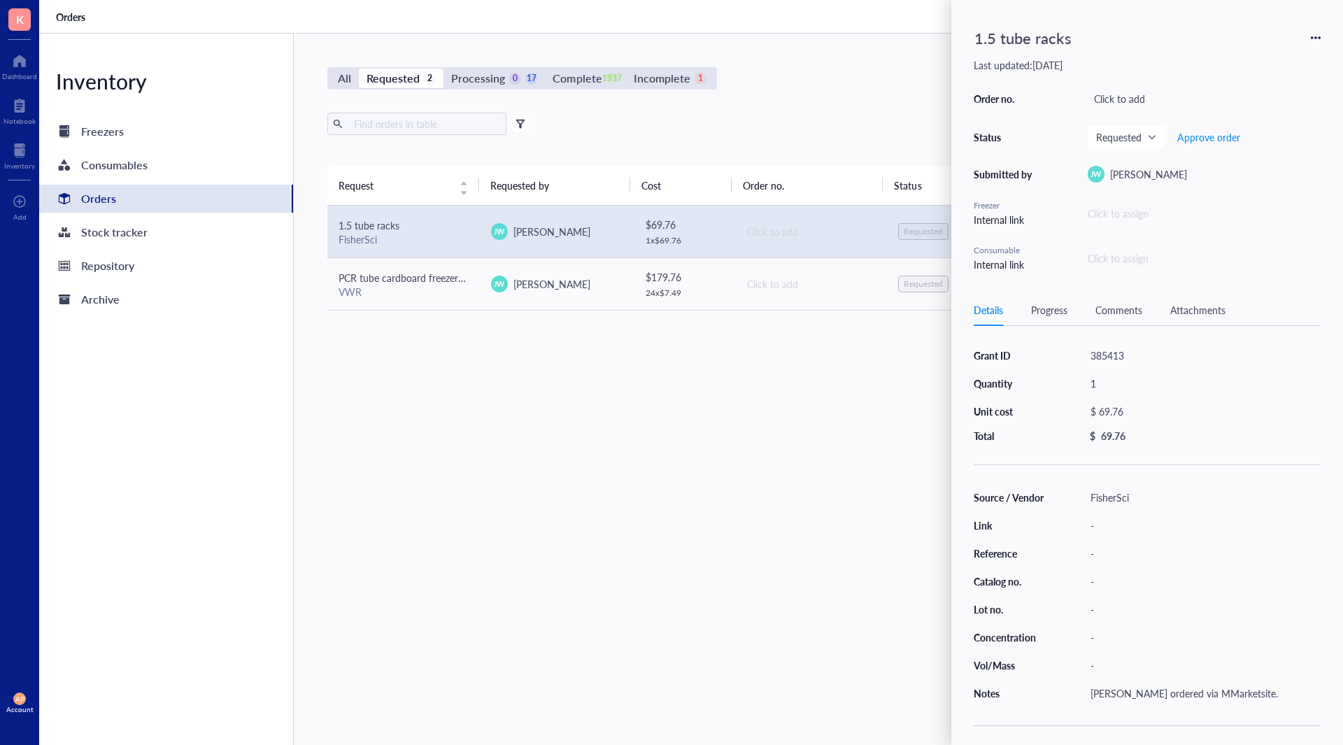
click at [1063, 28] on div "1.5 tube racks" at bounding box center [1023, 37] width 110 height 31
type input "385413: 1.5 tube racks"
click at [728, 503] on div "Request Requested by Cost Order no. Status Date Action 385413: 1.5 tube racks F…" at bounding box center [810, 422] width 966 height 513
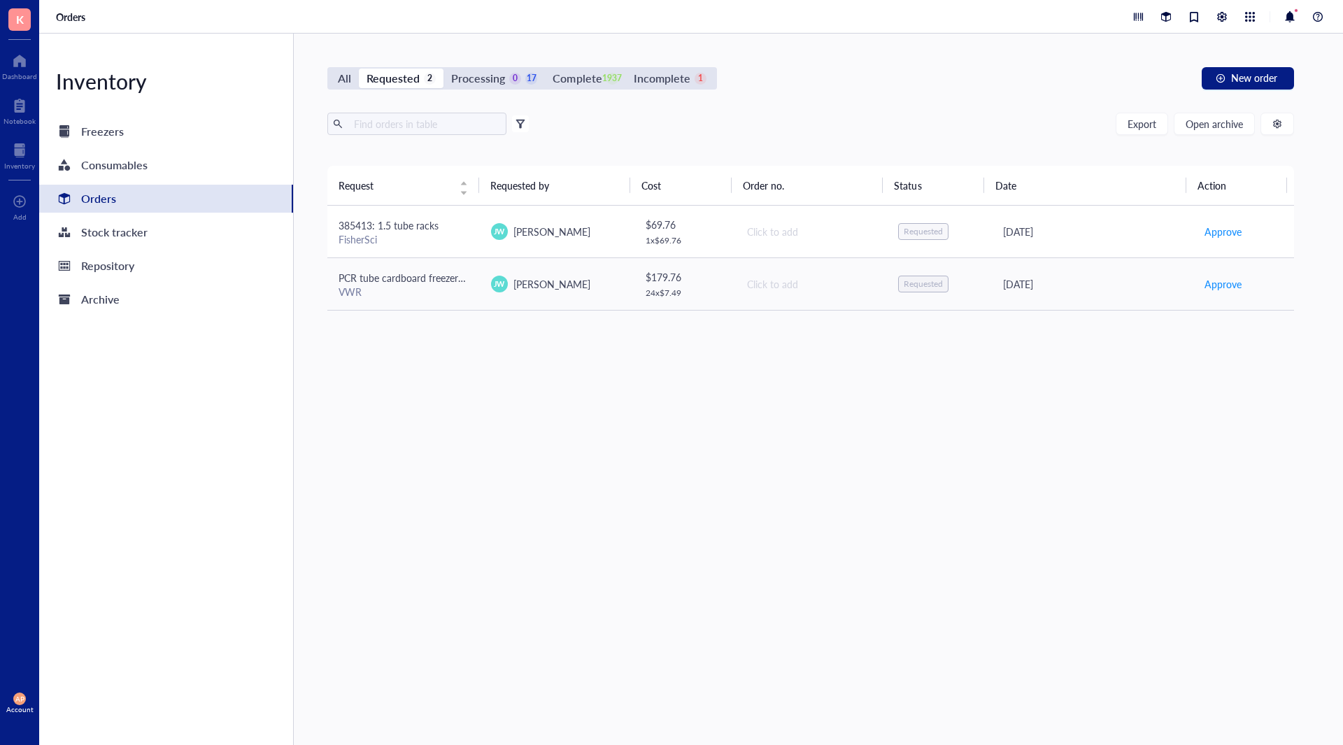
click at [383, 224] on span "385413: 1.5 tube racks" at bounding box center [388, 225] width 100 height 14
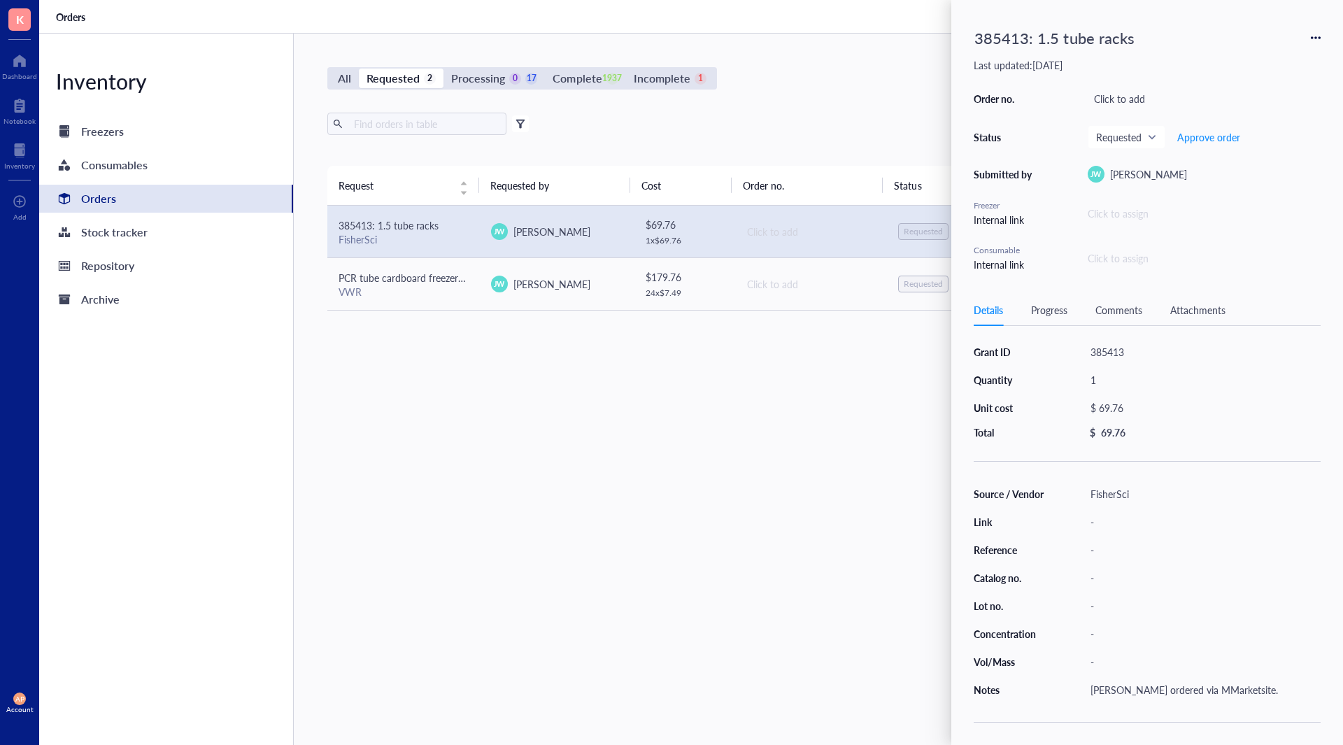
scroll to position [9, 0]
drag, startPoint x: 657, startPoint y: 559, endPoint x: 967, endPoint y: 378, distance: 358.8
click at [666, 552] on div "Request Requested by Cost Order no. Status Date Action 385413: 1.5 tube racks F…" at bounding box center [810, 422] width 966 height 513
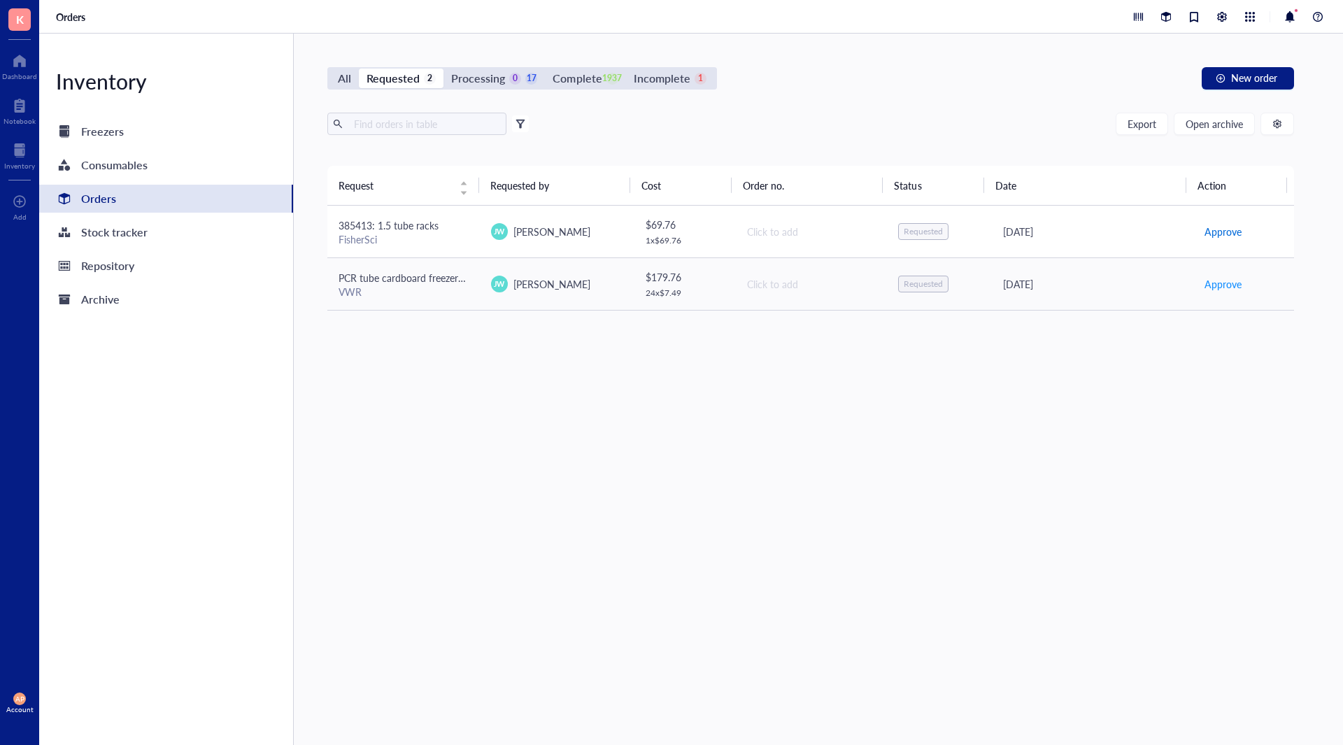
click at [1224, 229] on span "Approve" at bounding box center [1222, 231] width 37 height 15
click at [390, 226] on span "PCR tube cardboard freezer boxes" at bounding box center [412, 225] width 148 height 14
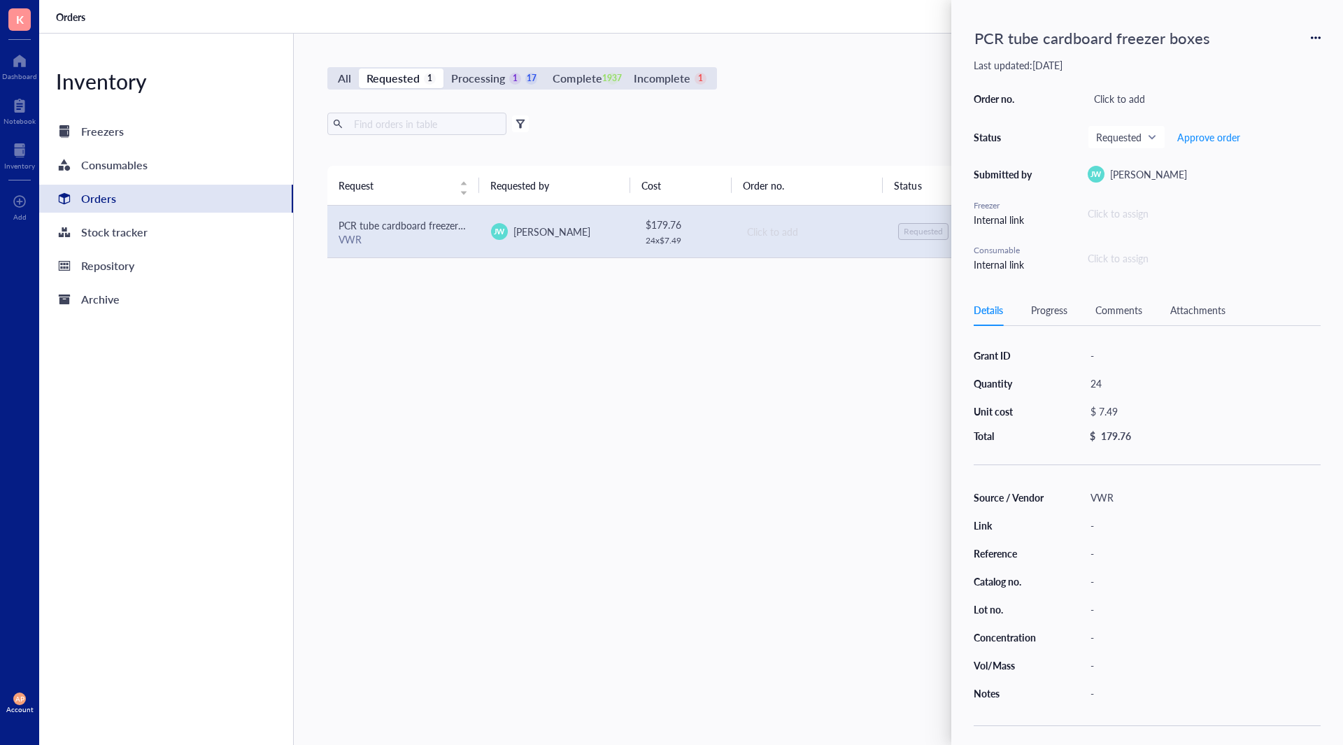
click at [986, 43] on div "PCR tube cardboard freezer boxes" at bounding box center [1092, 37] width 248 height 31
type input "385413: PCR tube cardboard freezer boxes"
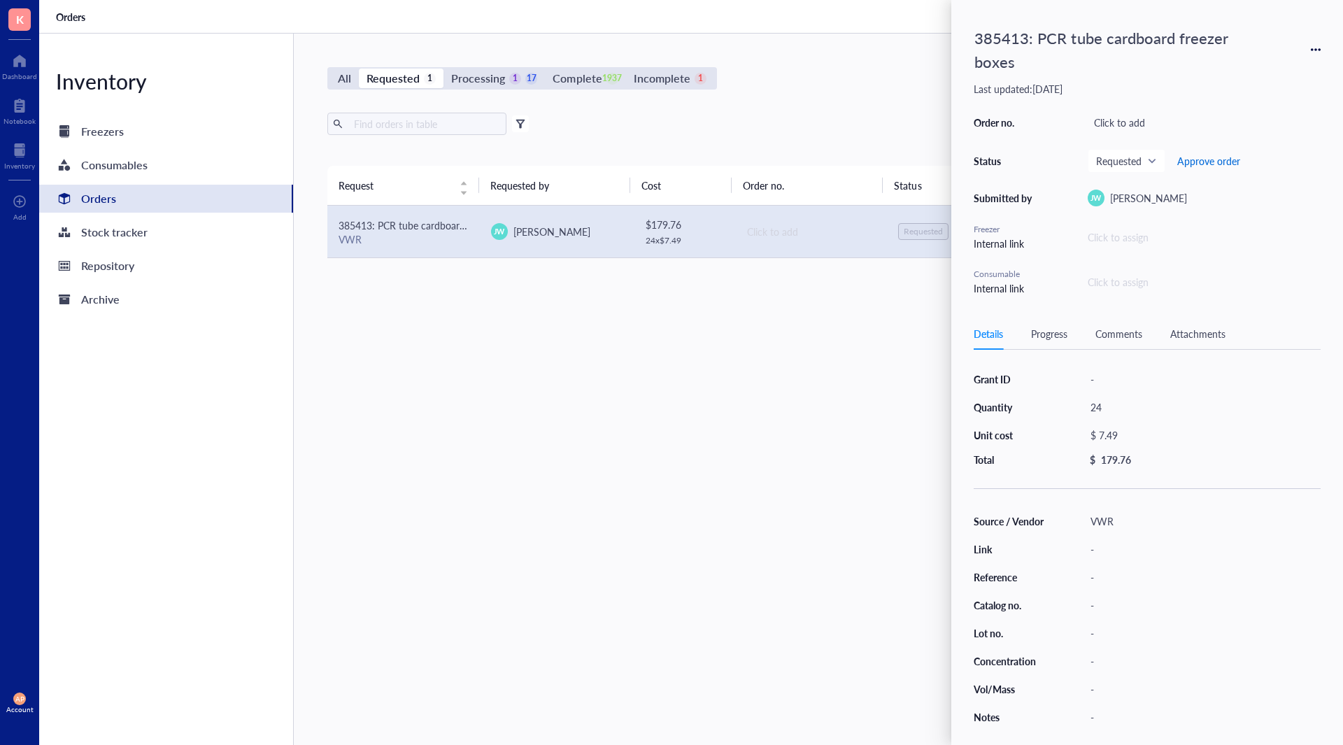
click at [1207, 157] on span "Approve order" at bounding box center [1208, 160] width 63 height 11
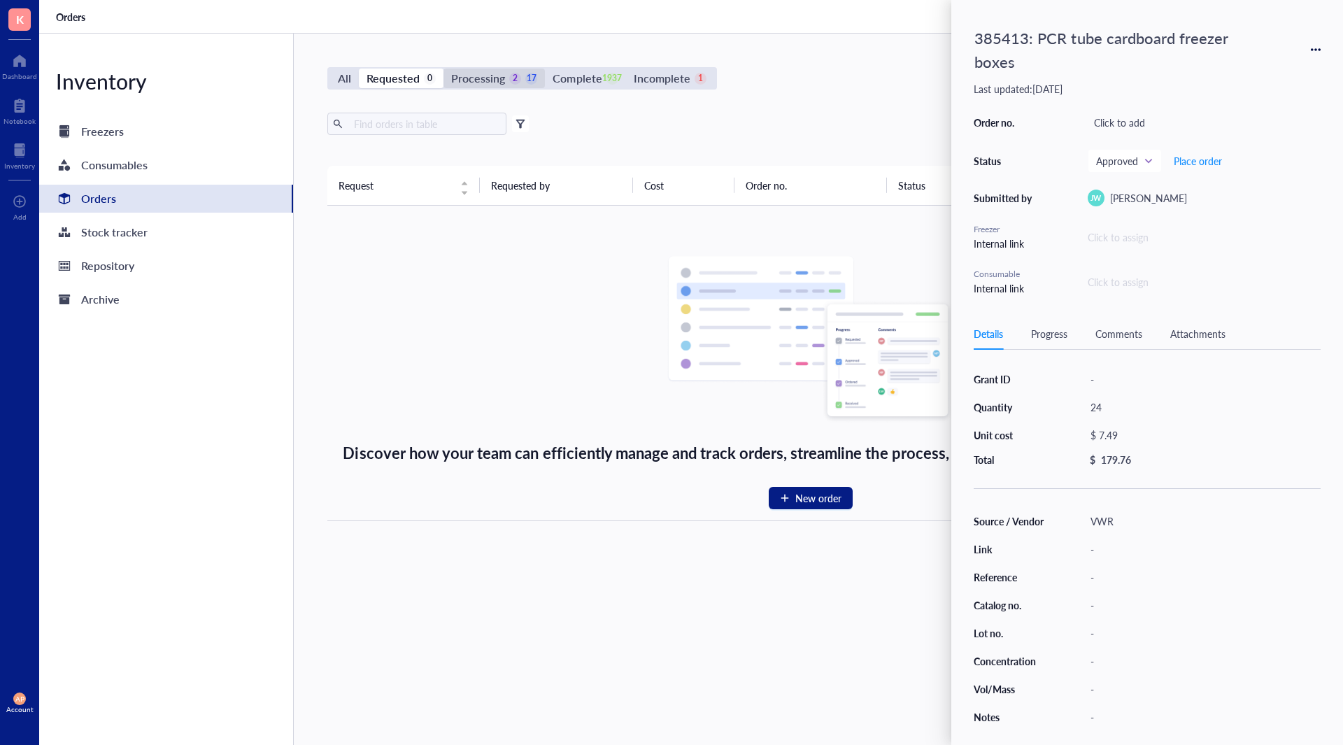
click at [506, 70] on div "Processing 2 17" at bounding box center [494, 79] width 86 height 20
click at [443, 69] on input "Processing 2 17" at bounding box center [443, 69] width 0 height 0
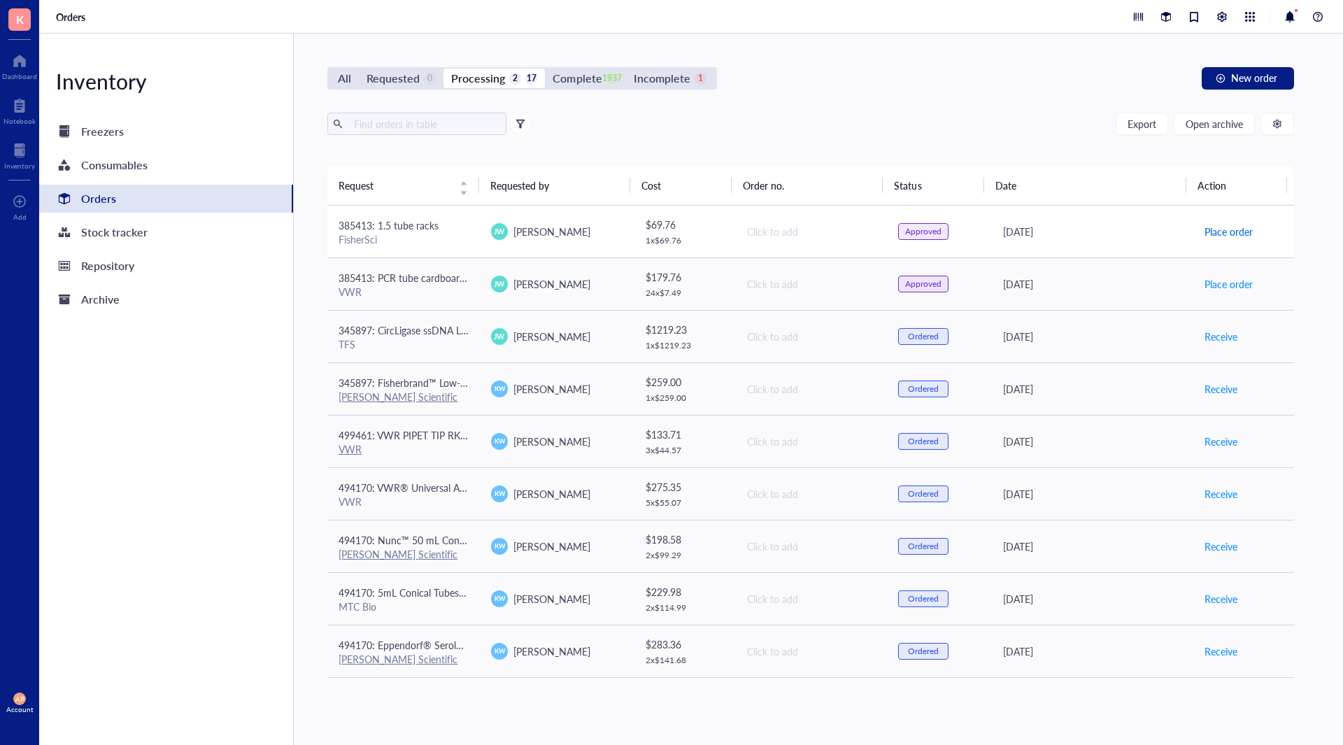
click at [1217, 226] on span "Place order" at bounding box center [1228, 231] width 48 height 15
click at [1222, 286] on span "Place order" at bounding box center [1228, 283] width 48 height 15
